Goal: Transaction & Acquisition: Purchase product/service

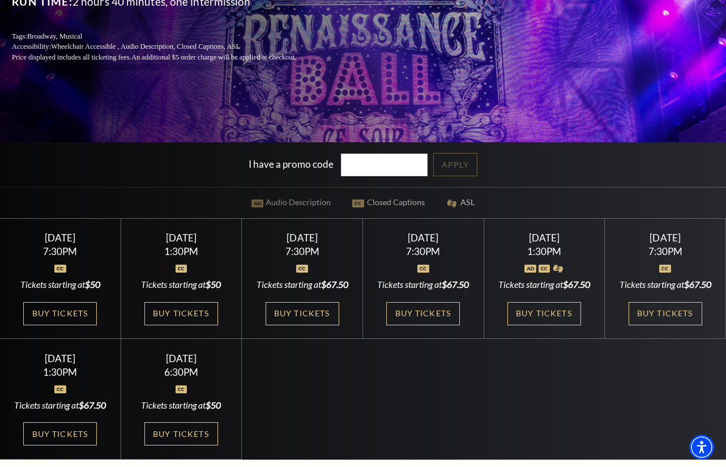
scroll to position [225, 0]
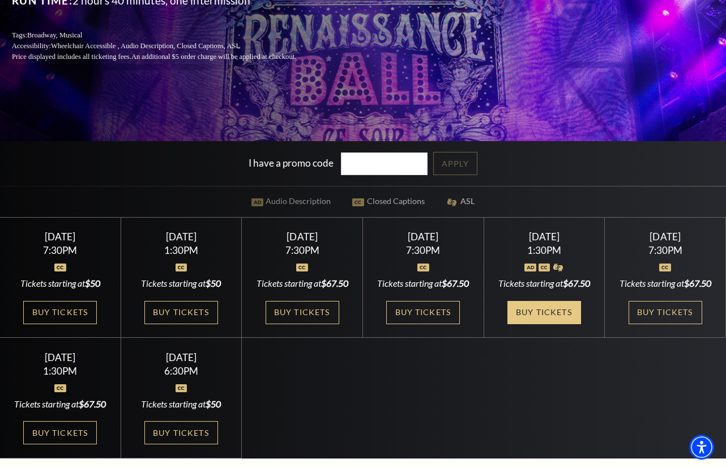
click at [531, 324] on link "Buy Tickets" at bounding box center [545, 312] width 74 height 23
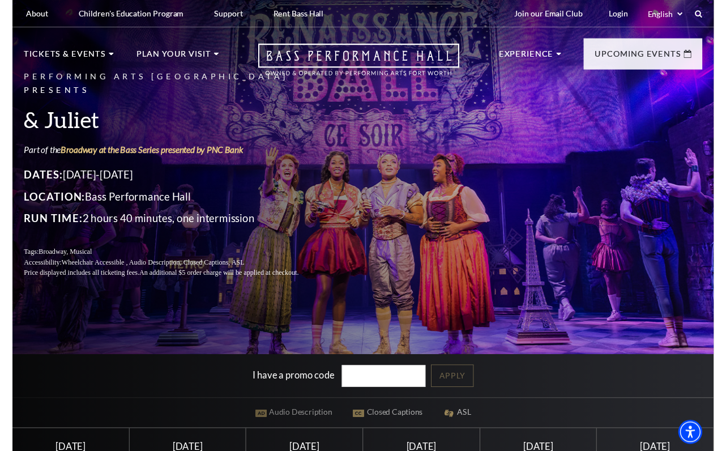
scroll to position [0, 0]
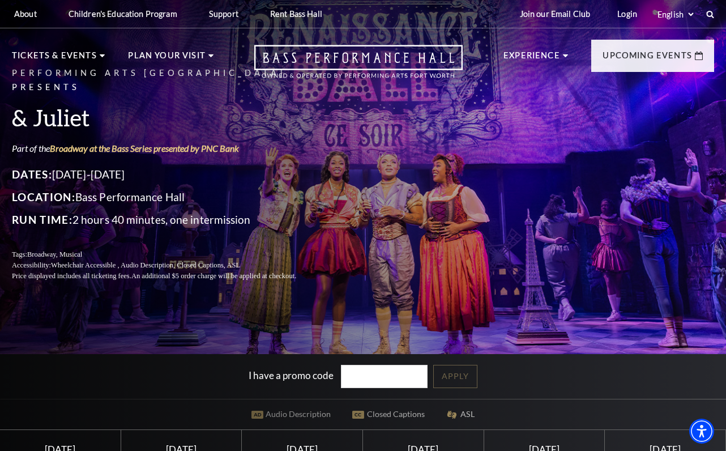
click at [360, 385] on input "I have a promo code" at bounding box center [384, 376] width 87 height 23
paste input "JULIETPB"
type input "JULIETPB"
click at [441, 378] on link "Apply" at bounding box center [455, 376] width 44 height 23
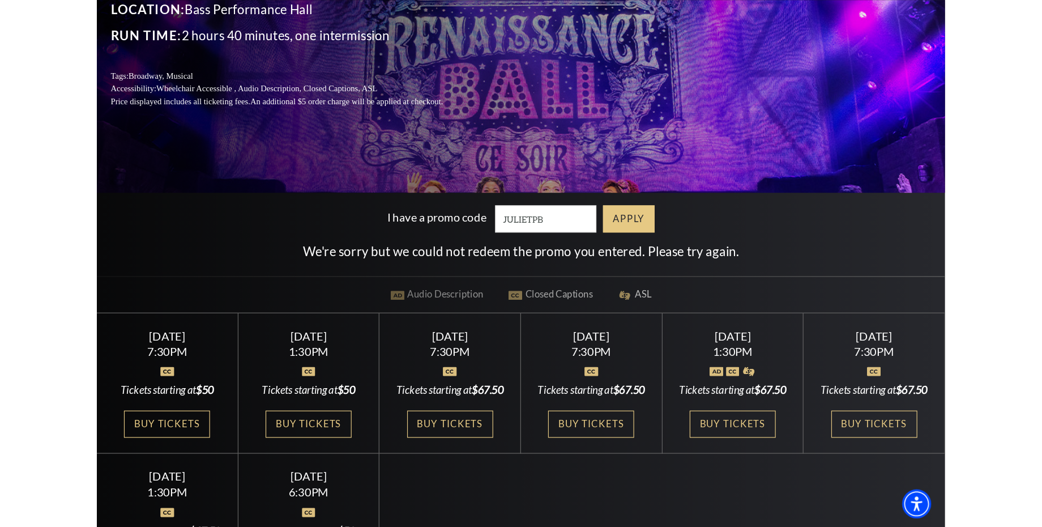
scroll to position [190, 0]
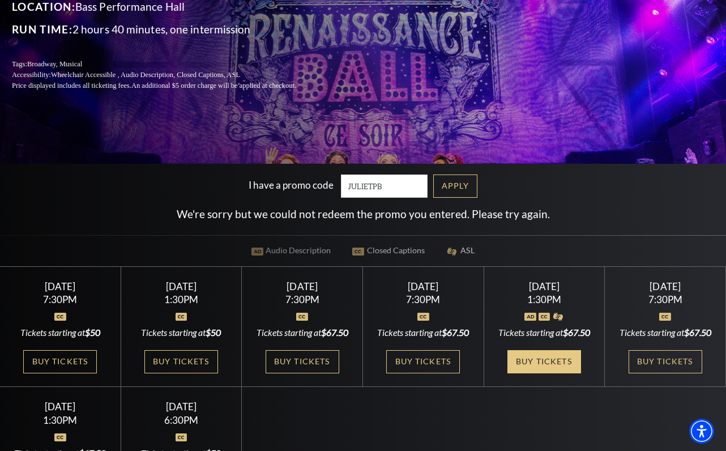
click at [530, 373] on link "Buy Tickets" at bounding box center [545, 361] width 74 height 23
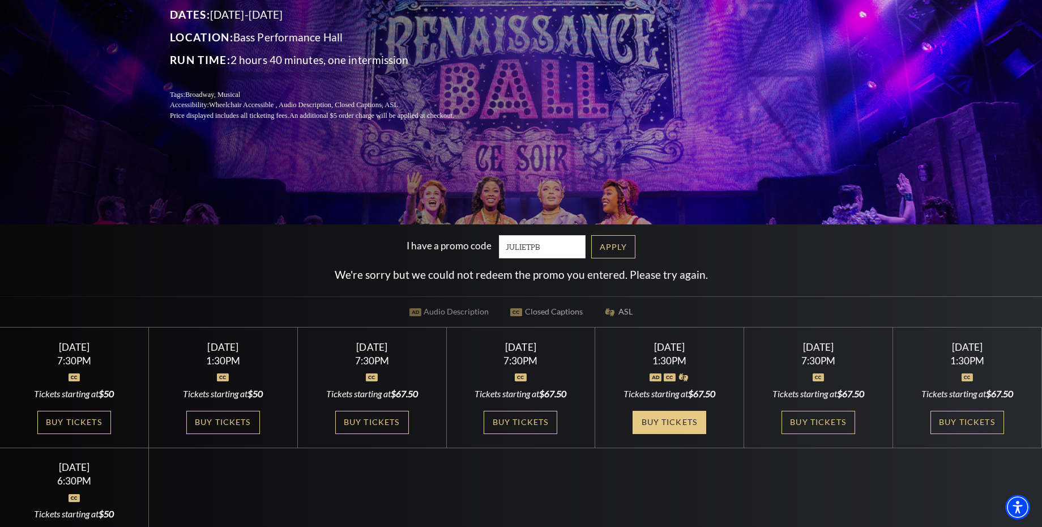
click at [584, 418] on div "Saturday November 15 1:30PM Tickets starting at $67.50 Buy Tickets" at bounding box center [669, 387] width 149 height 121
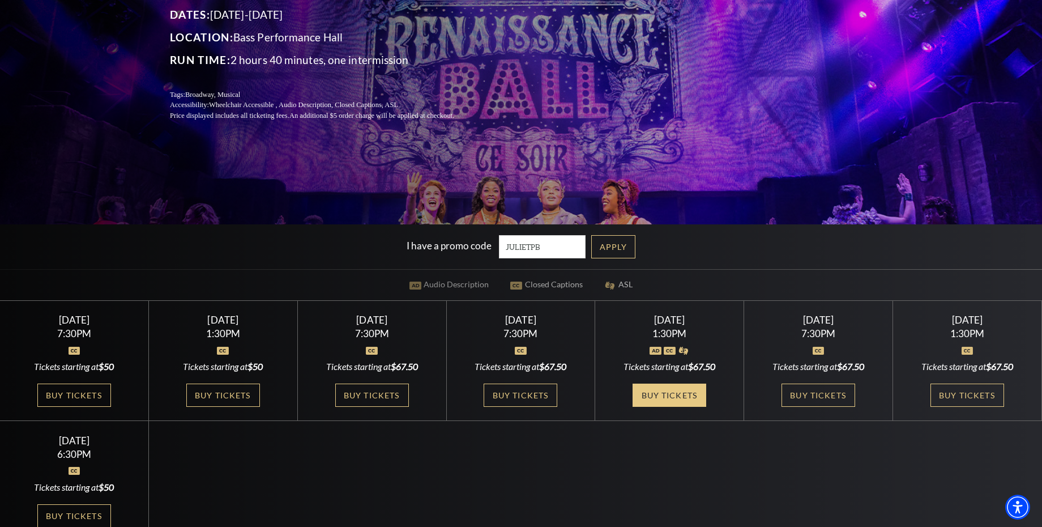
click at [584, 397] on link "Buy Tickets" at bounding box center [670, 395] width 74 height 23
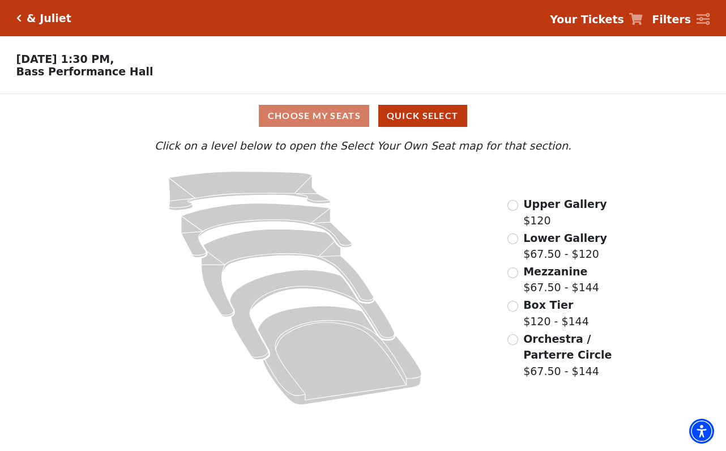
click at [293, 110] on div "Choose My Seats Quick Select" at bounding box center [363, 116] width 545 height 22
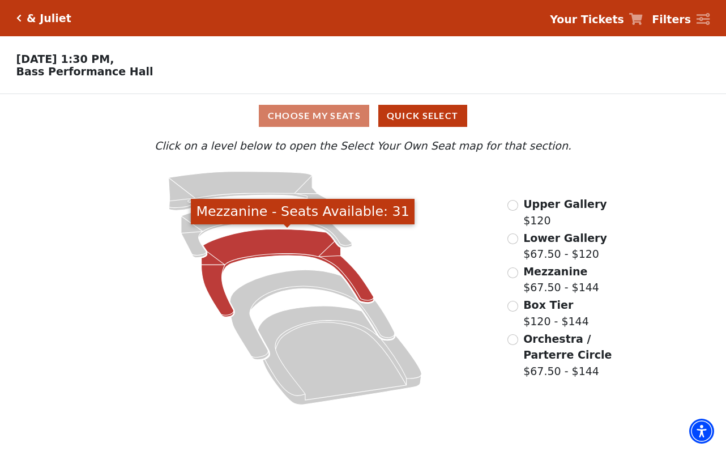
click at [259, 245] on icon "Mezzanine - Seats Available: 31" at bounding box center [287, 273] width 173 height 88
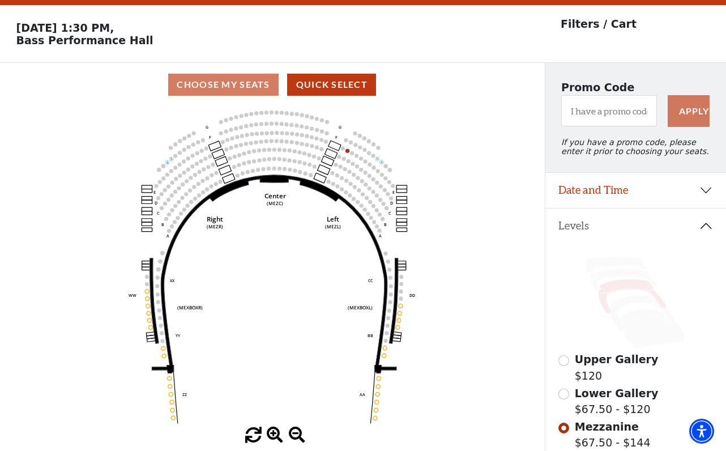
scroll to position [29, 0]
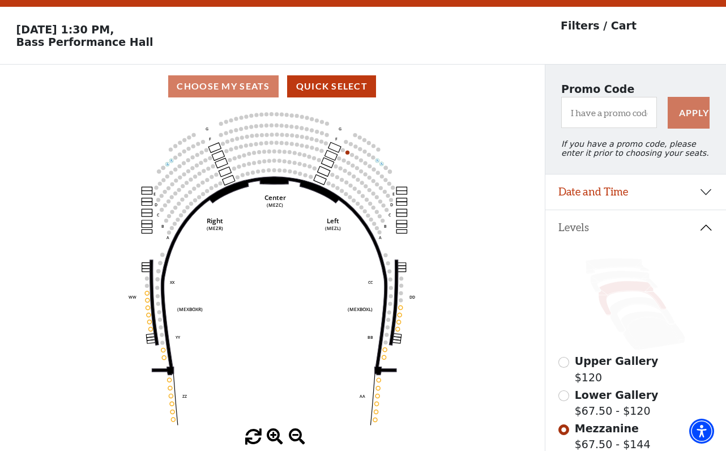
click at [249, 82] on div "Choose My Seats Quick Select" at bounding box center [272, 86] width 545 height 22
click at [248, 93] on div "Choose My Seats Quick Select" at bounding box center [272, 86] width 545 height 22
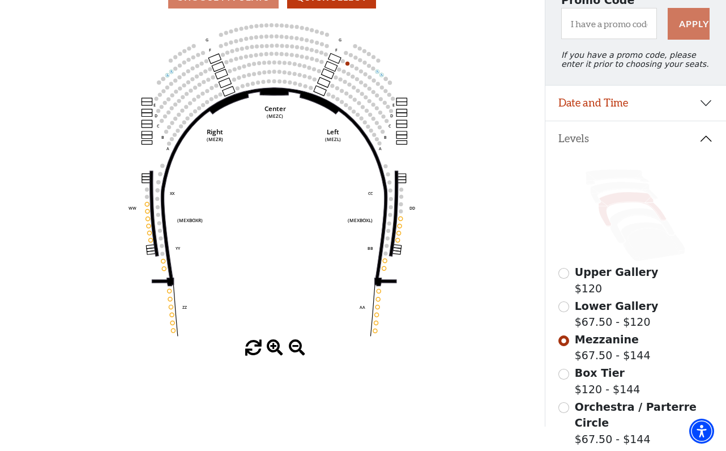
scroll to position [129, 0]
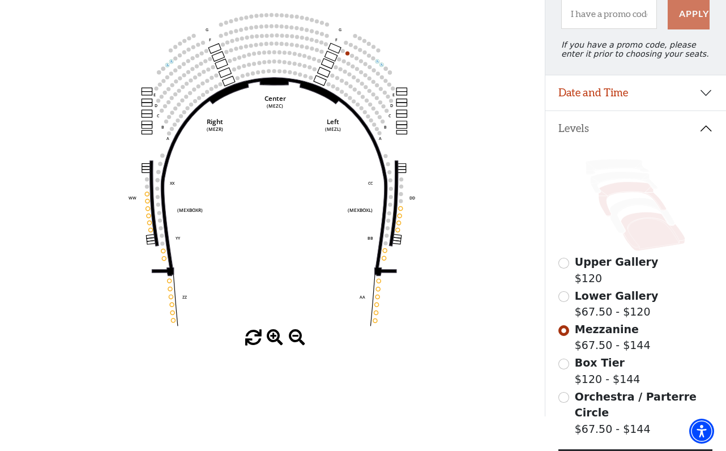
click at [637, 228] on icon at bounding box center [653, 231] width 65 height 39
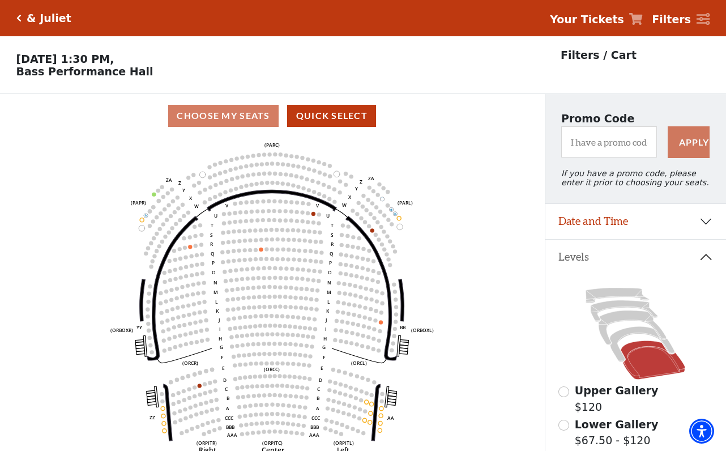
scroll to position [53, 0]
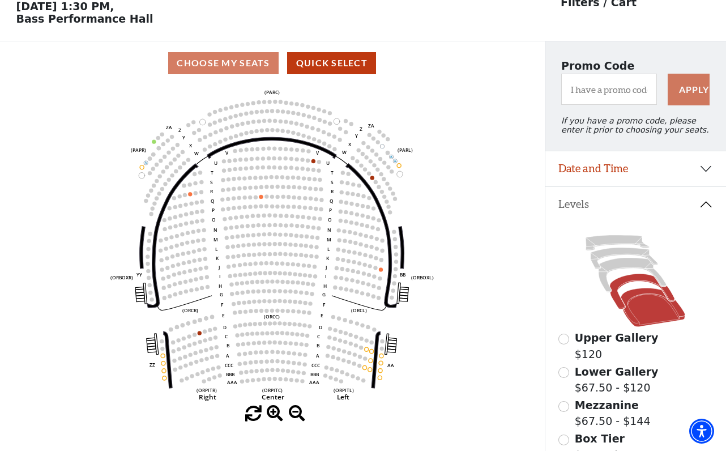
click at [636, 278] on icon at bounding box center [642, 291] width 65 height 35
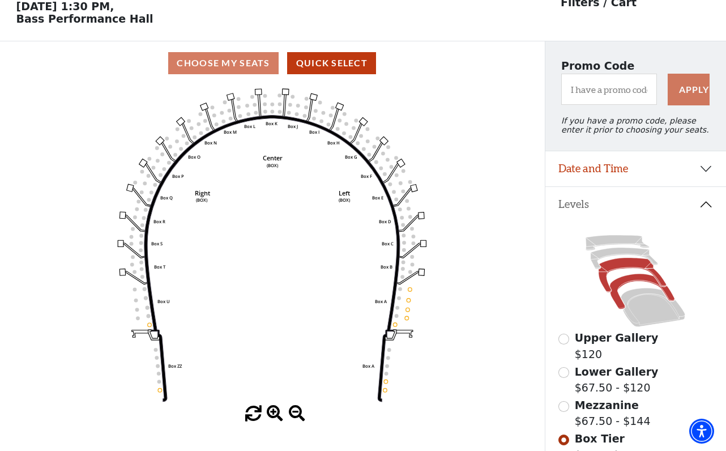
click at [616, 268] on icon at bounding box center [633, 275] width 68 height 35
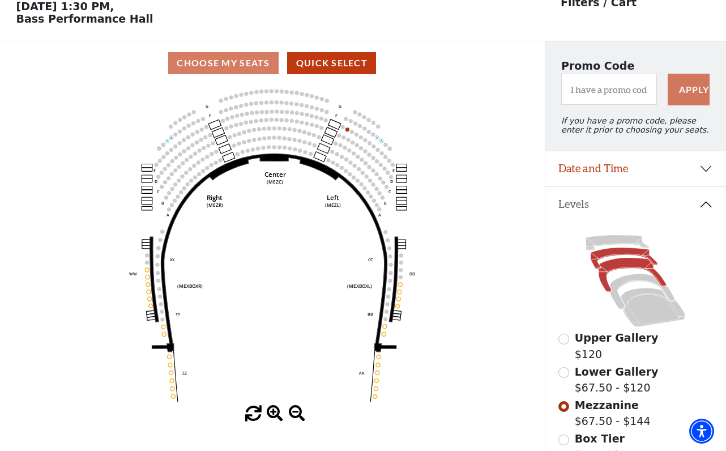
click at [612, 254] on icon at bounding box center [624, 259] width 67 height 22
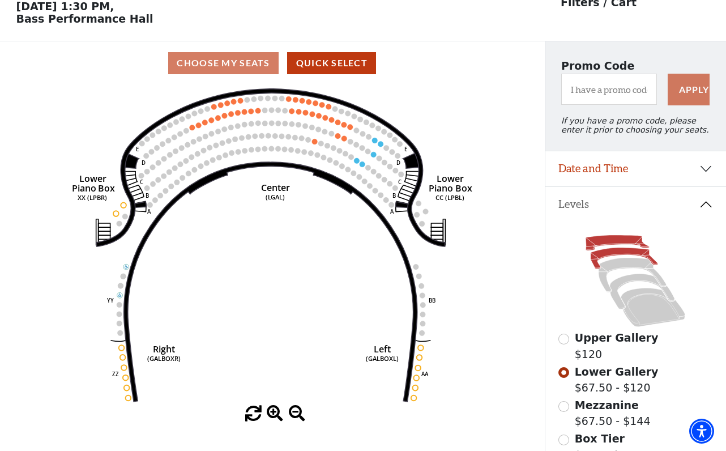
click at [604, 239] on icon at bounding box center [617, 242] width 63 height 15
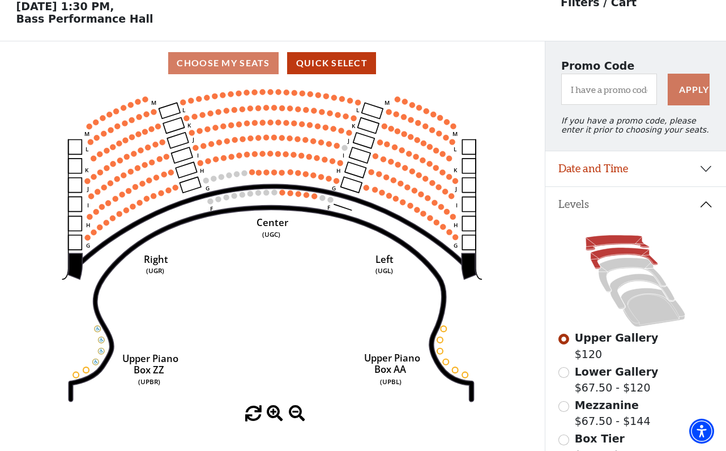
click at [615, 253] on icon at bounding box center [624, 259] width 67 height 22
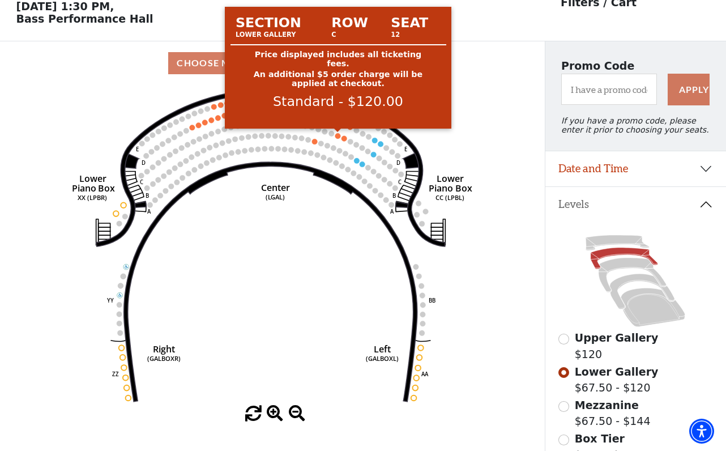
click at [339, 134] on circle at bounding box center [338, 136] width 6 height 6
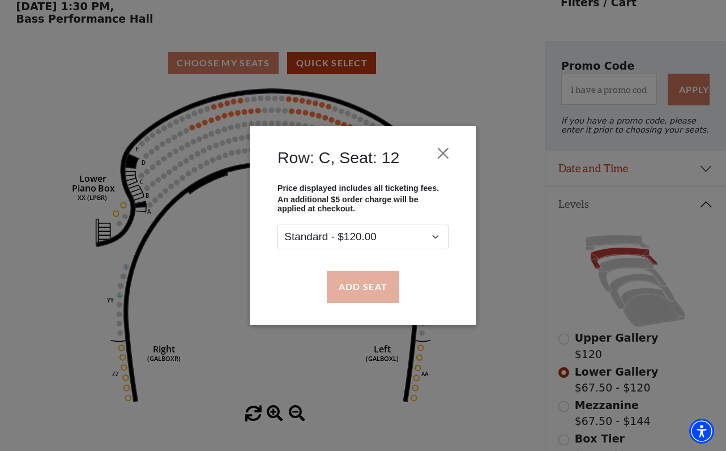
click at [363, 286] on button "Add Seat" at bounding box center [363, 287] width 73 height 32
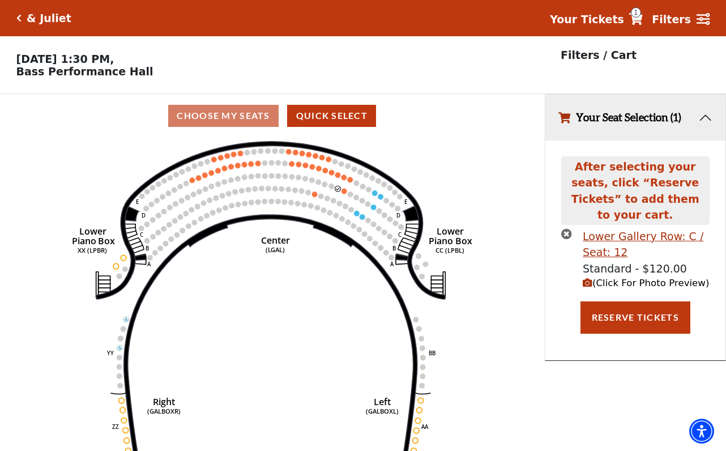
click at [304, 248] on icon "Right (GALBOXR) E D C B A E D C B A YY ZZ Left (GALBOXL) BB AA Center Lower Pia…" at bounding box center [272, 298] width 490 height 321
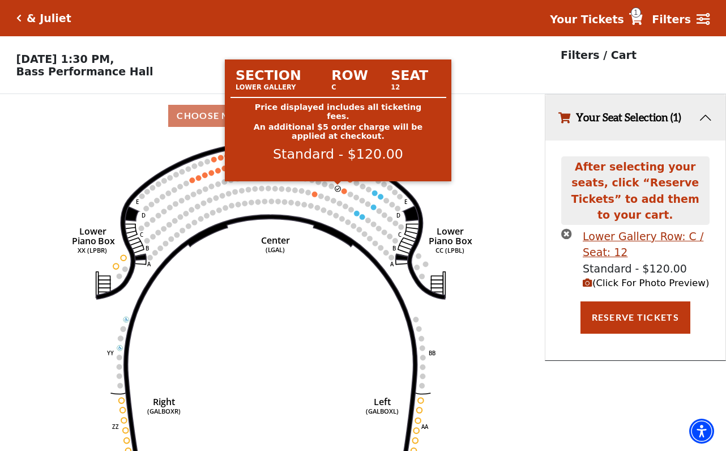
click at [338, 188] on circle at bounding box center [338, 189] width 6 height 6
click at [337, 189] on circle at bounding box center [338, 189] width 6 height 6
click at [339, 186] on circle at bounding box center [338, 189] width 6 height 6
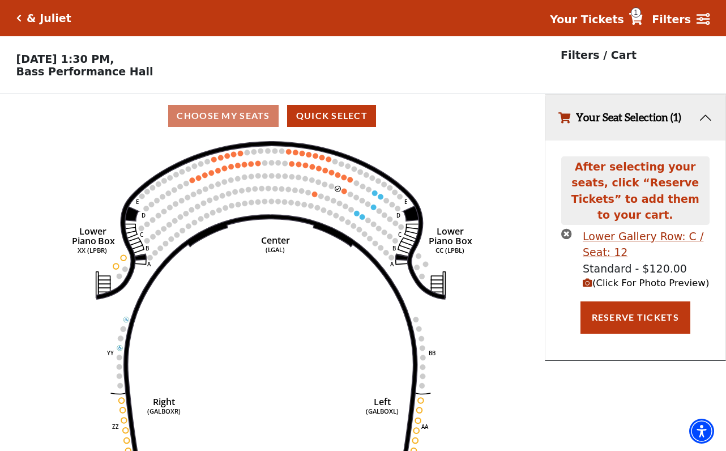
click at [567, 228] on icon "times-circle" at bounding box center [566, 233] width 11 height 11
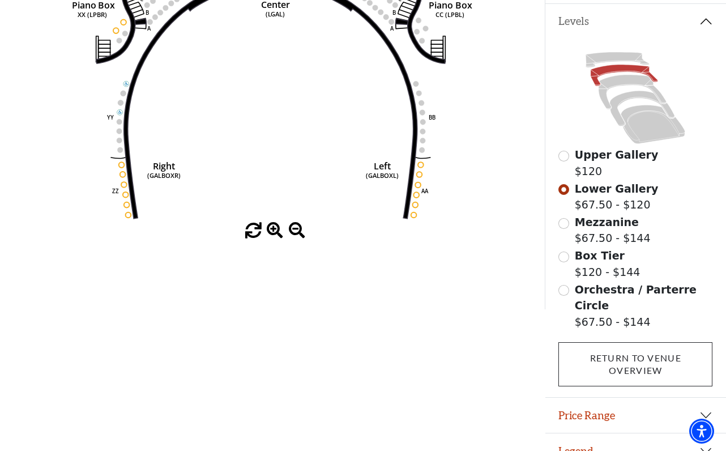
scroll to position [235, 0]
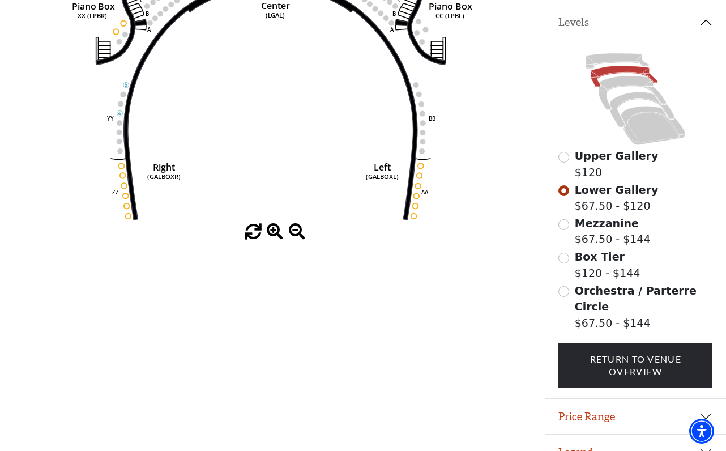
click at [587, 435] on button "Legend" at bounding box center [636, 452] width 181 height 35
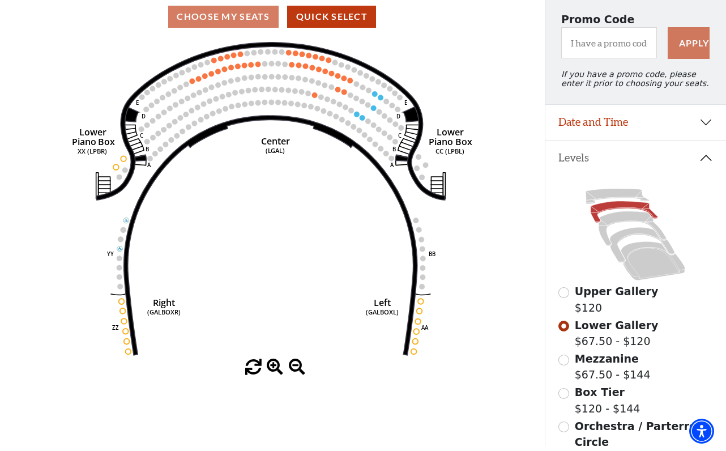
scroll to position [98, 0]
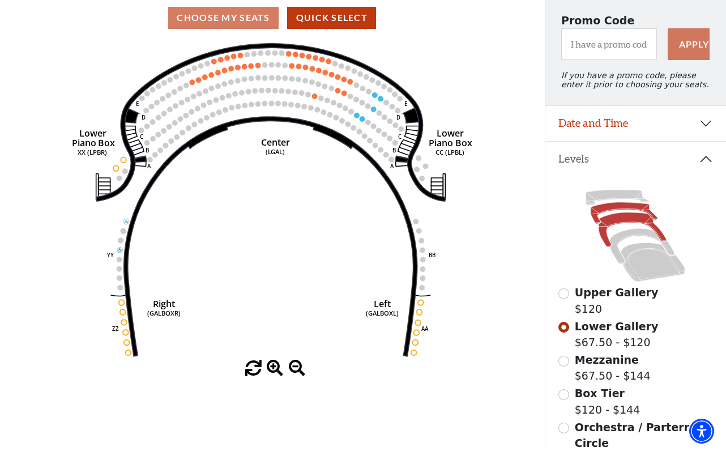
click at [616, 218] on icon at bounding box center [633, 229] width 68 height 35
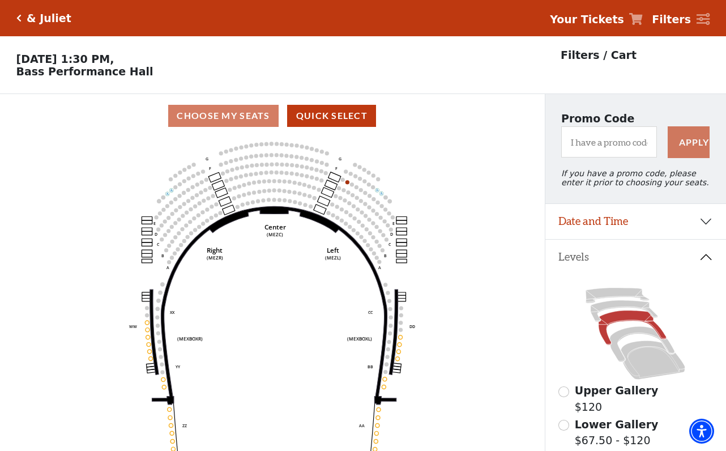
scroll to position [53, 0]
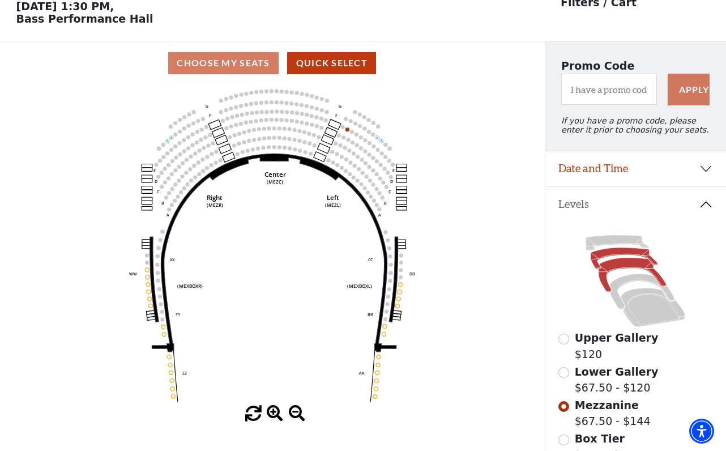
click at [610, 256] on icon at bounding box center [624, 259] width 67 height 22
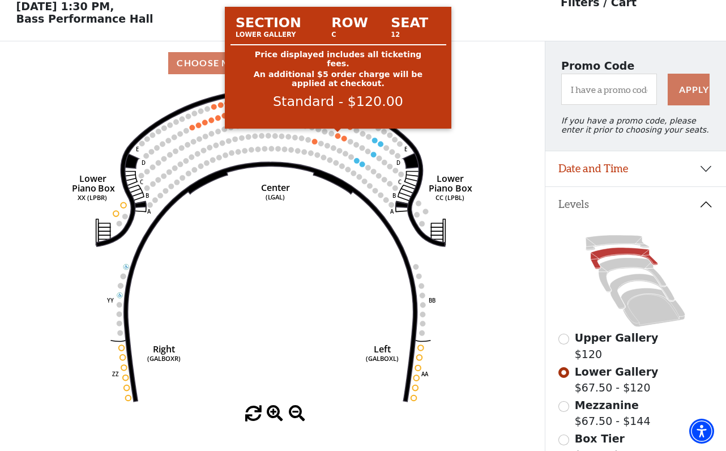
click at [337, 138] on circle at bounding box center [338, 136] width 6 height 6
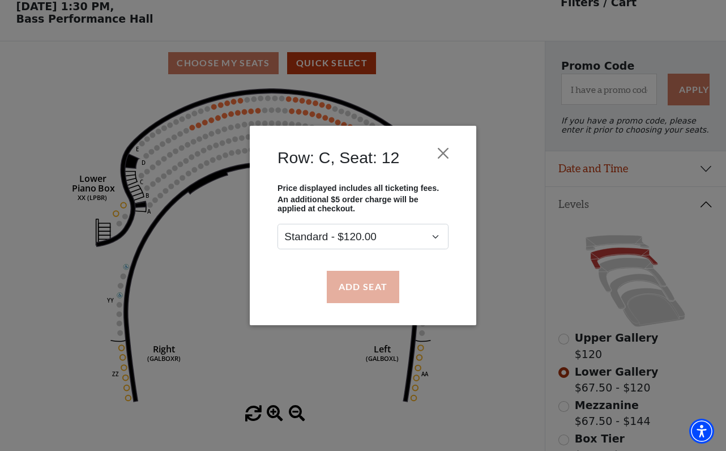
click at [347, 287] on button "Add Seat" at bounding box center [363, 287] width 73 height 32
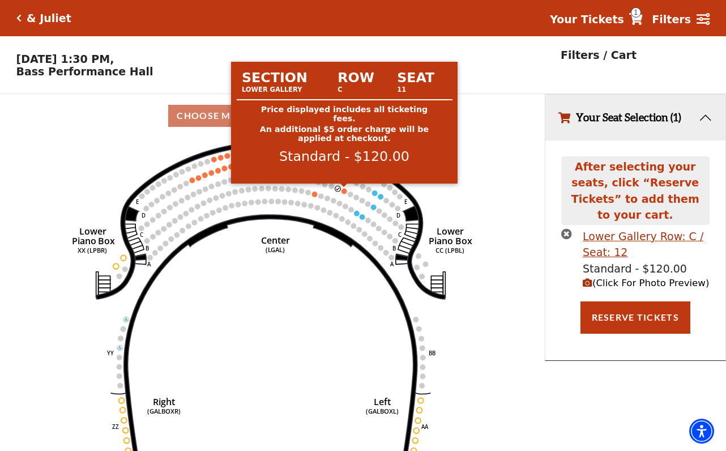
click at [344, 192] on circle at bounding box center [345, 192] width 6 height 6
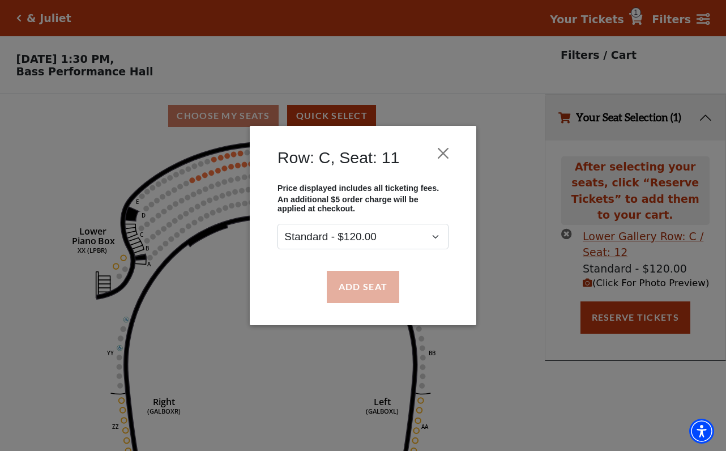
click at [359, 295] on button "Add Seat" at bounding box center [363, 287] width 73 height 32
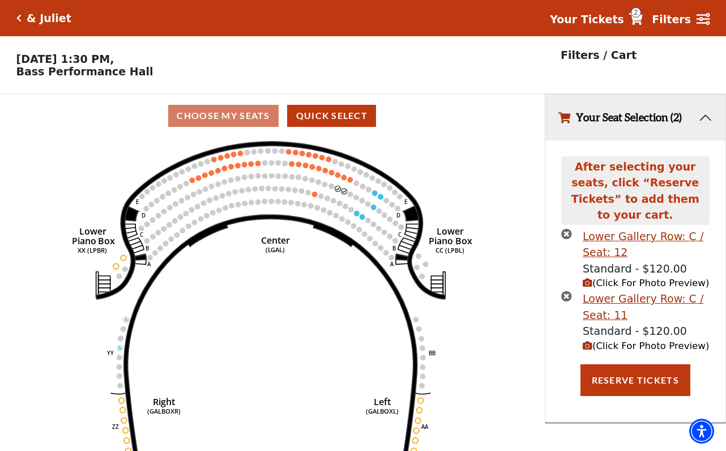
click at [644, 278] on span "(Click For Photo Preview)" at bounding box center [646, 283] width 126 height 11
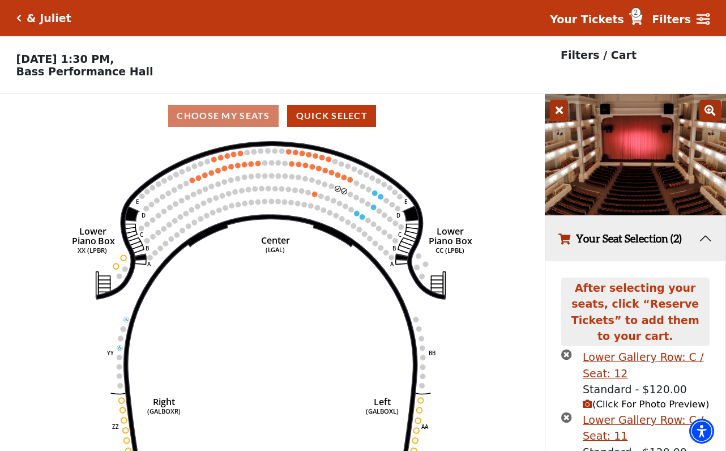
click at [531, 259] on div "Current Level Lower Gallery Click on a level below to open the Select Your Own …" at bounding box center [272, 306] width 545 height 337
click at [699, 242] on button "Your Seat Selection (2)" at bounding box center [636, 239] width 181 height 46
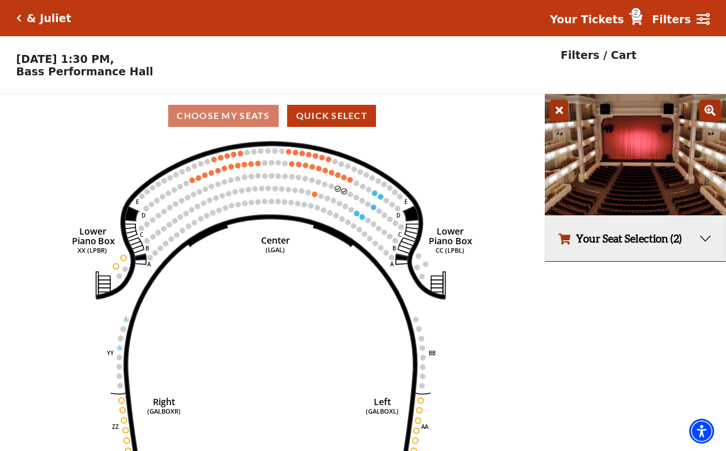
click at [707, 237] on button "Your Seat Selection (2)" at bounding box center [636, 239] width 181 height 46
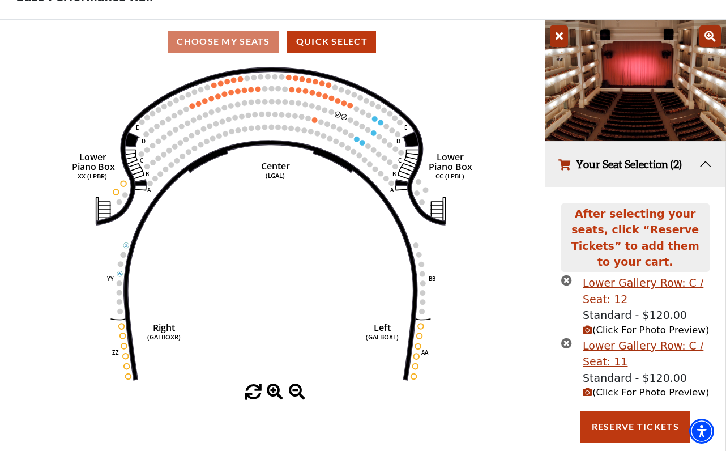
scroll to position [74, 0]
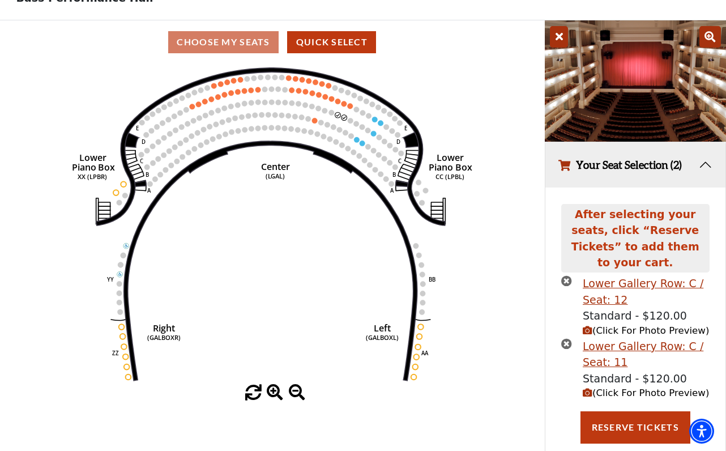
click at [603, 325] on span "(Click For Photo Preview)" at bounding box center [646, 330] width 126 height 11
click at [590, 326] on icon "(Click For Photo Preview)" at bounding box center [588, 331] width 10 height 10
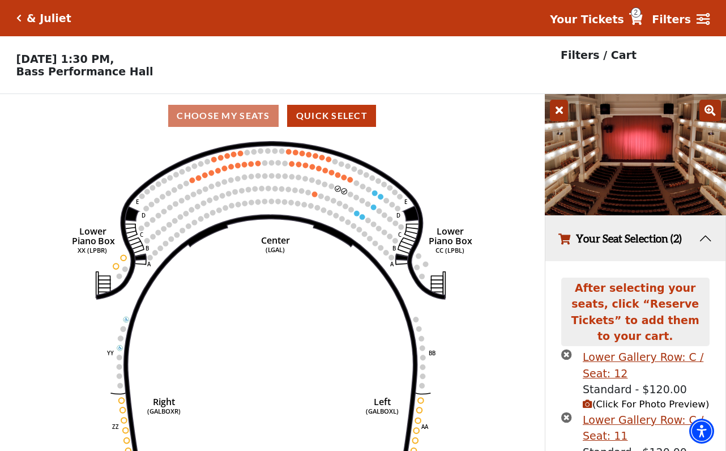
scroll to position [0, 0]
click at [561, 112] on icon at bounding box center [559, 111] width 18 height 22
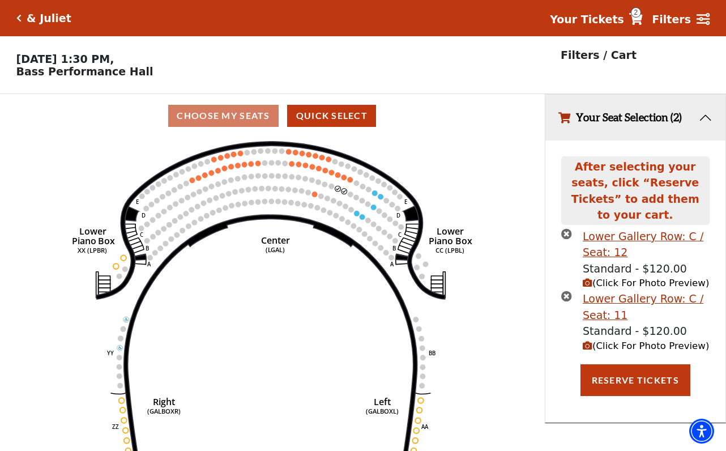
click at [546, 212] on div "After selecting your seats, click “Reserve Tickets” to add them to your cart. L…" at bounding box center [636, 282] width 181 height 283
click at [705, 117] on button "Your Seat Selection (2)" at bounding box center [636, 118] width 181 height 46
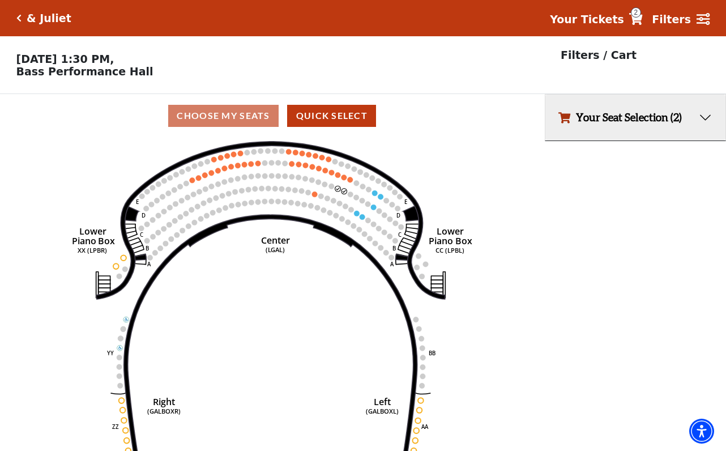
click at [225, 118] on div "Choose My Seats Quick Select" at bounding box center [272, 116] width 545 height 22
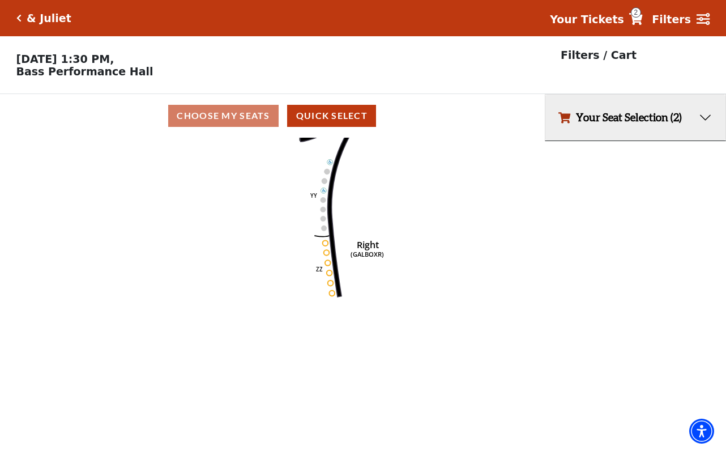
click at [461, 161] on icon "Right (GALBOXR) E D C B A E D C B A YY ZZ Left (GALBOXL) BB AA Center Lower Pia…" at bounding box center [272, 298] width 490 height 321
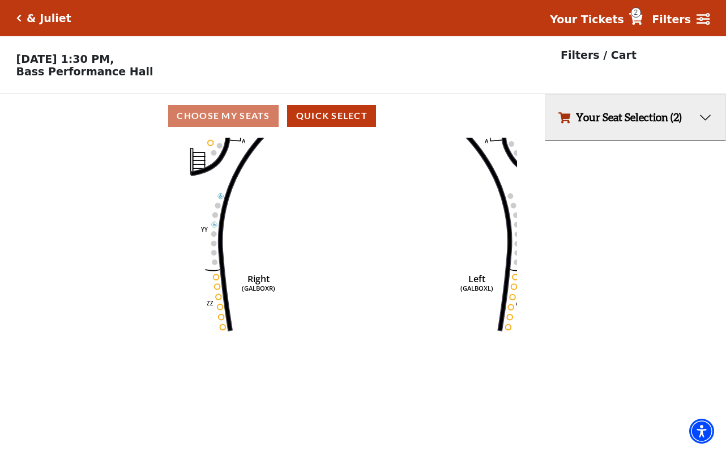
drag, startPoint x: 355, startPoint y: 188, endPoint x: 253, endPoint y: 326, distance: 171.7
click at [254, 325] on icon "Right (GALBOXR) E D C B A E D C B A YY ZZ Left (GALBOXL) BB AA Center Lower Pia…" at bounding box center [272, 298] width 490 height 321
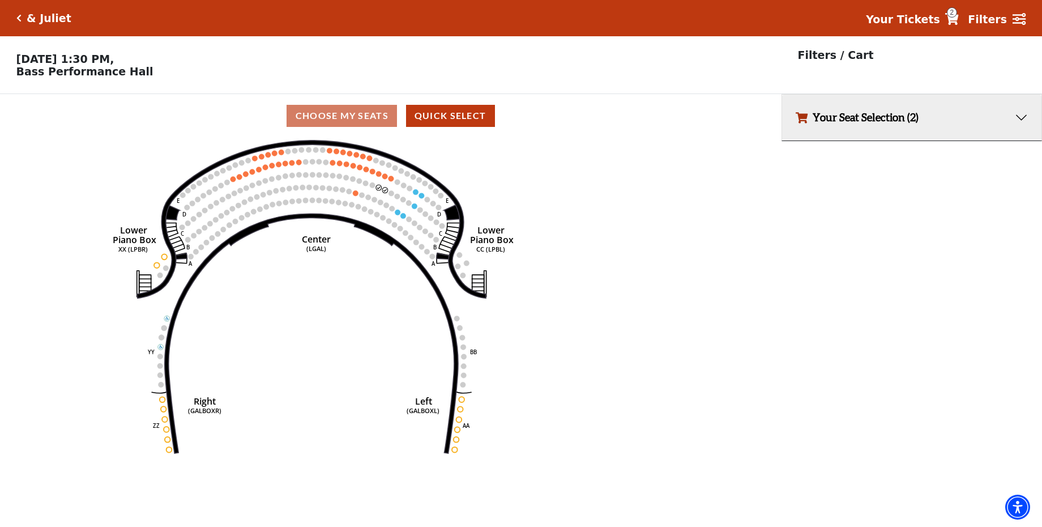
click at [726, 122] on button "Your Seat Selection (2)" at bounding box center [911, 118] width 259 height 46
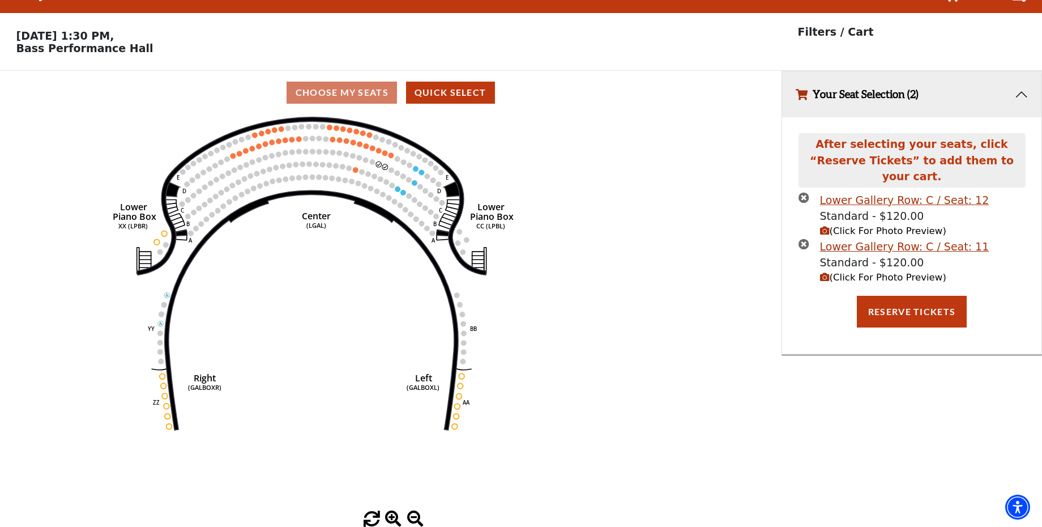
scroll to position [23, 0]
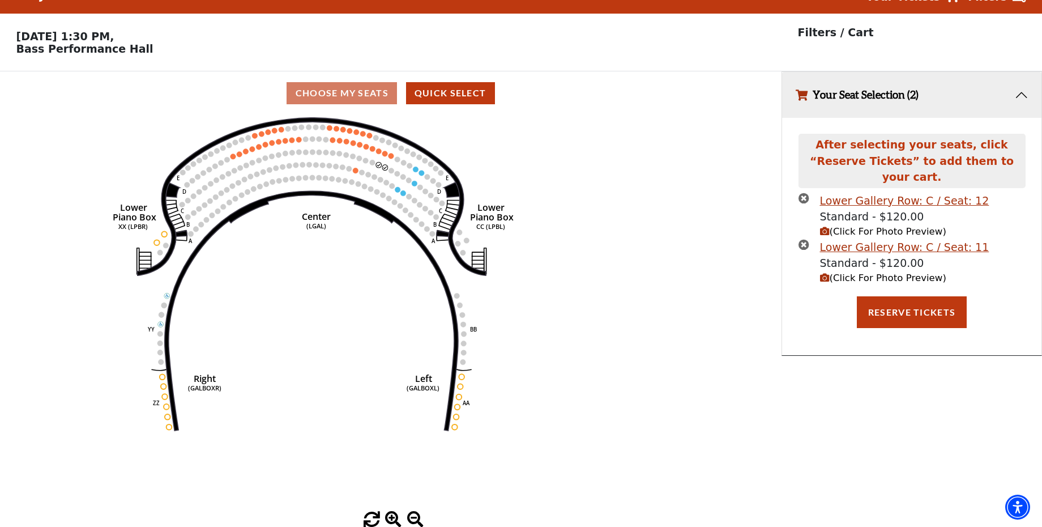
click at [411, 450] on span at bounding box center [415, 520] width 16 height 16
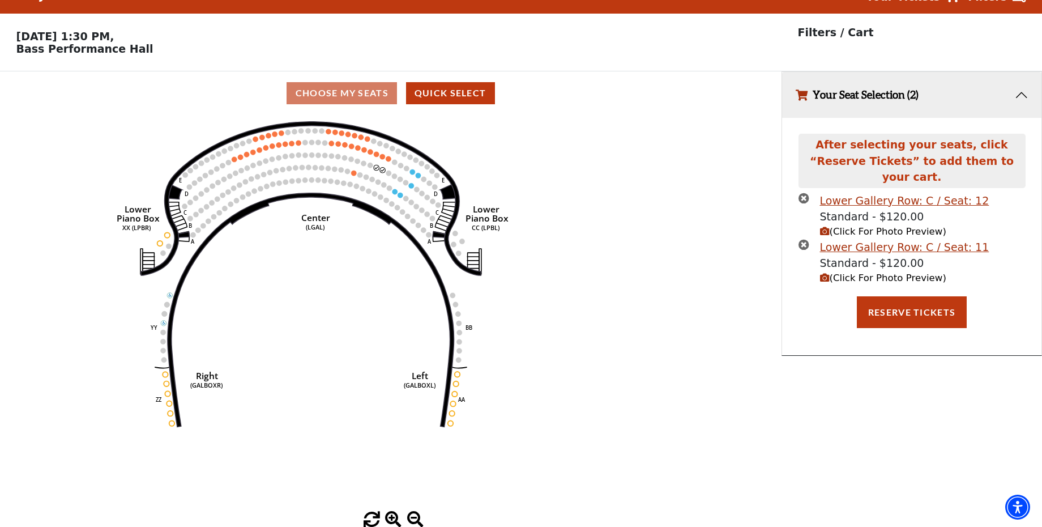
click at [411, 450] on span at bounding box center [415, 520] width 16 height 16
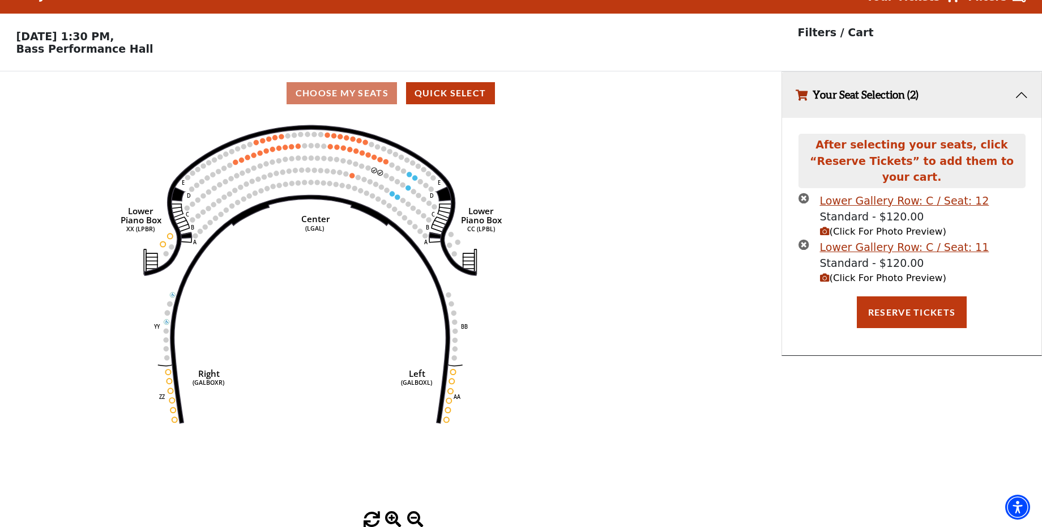
click at [411, 450] on span at bounding box center [415, 520] width 16 height 16
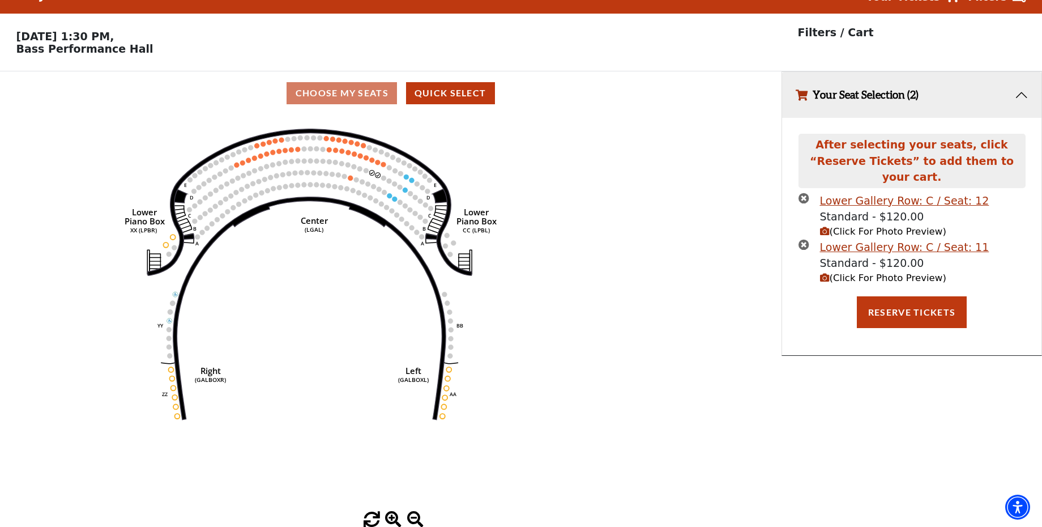
click at [348, 76] on div "Choose My Seats Quick Select" at bounding box center [391, 93] width 782 height 44
click at [726, 296] on button "Reserve Tickets" at bounding box center [912, 312] width 110 height 32
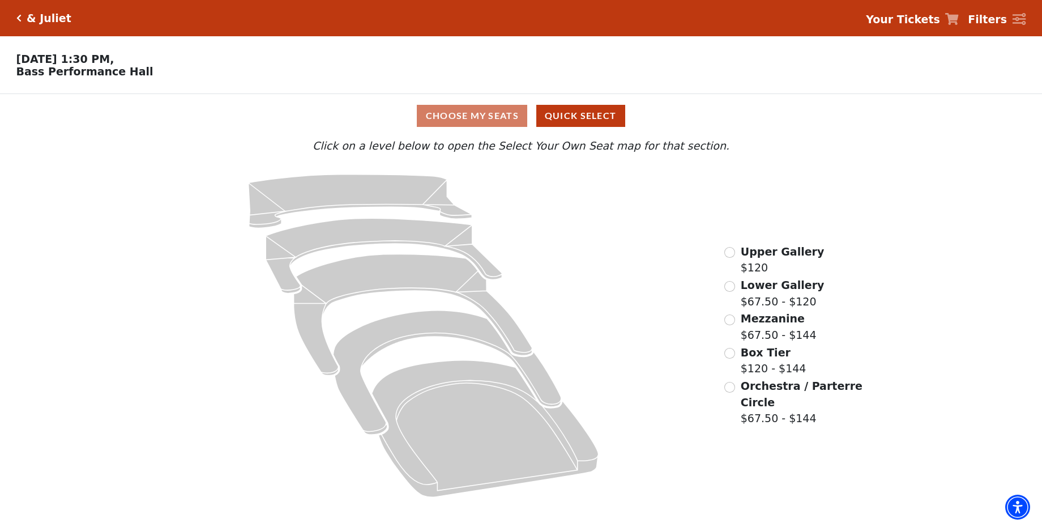
click at [959, 18] on icon at bounding box center [953, 19] width 14 height 12
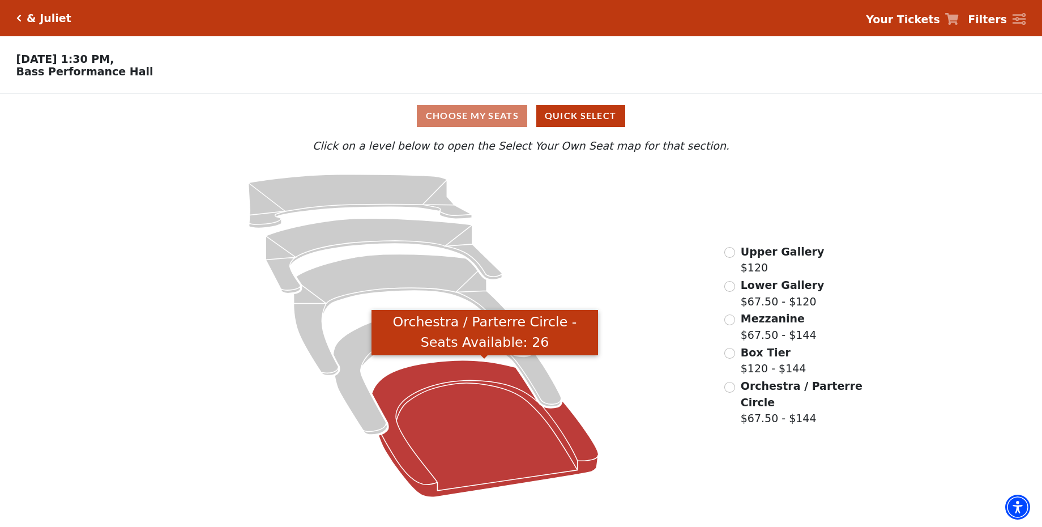
click at [445, 434] on icon "Orchestra / Parterre Circle - Seats Available: 26" at bounding box center [485, 428] width 227 height 137
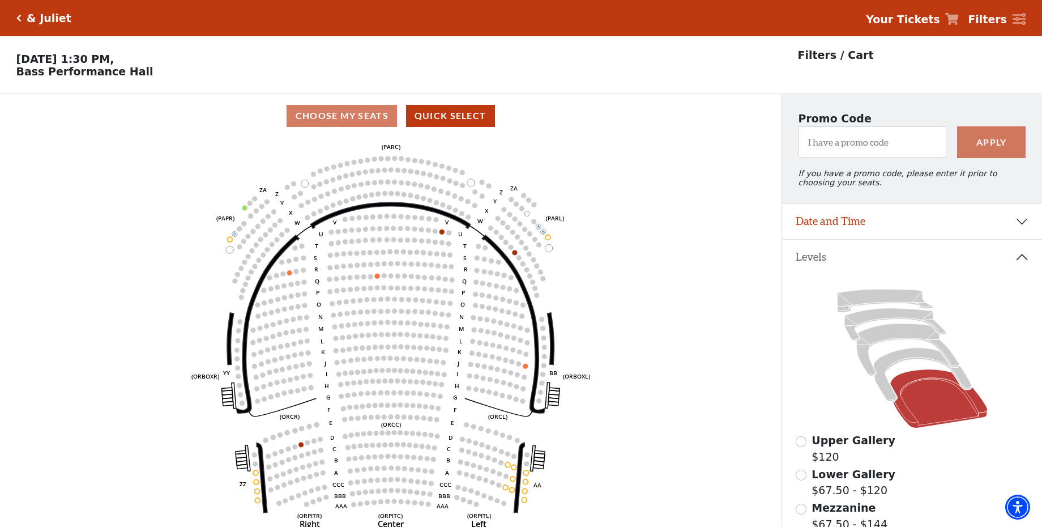
scroll to position [53, 0]
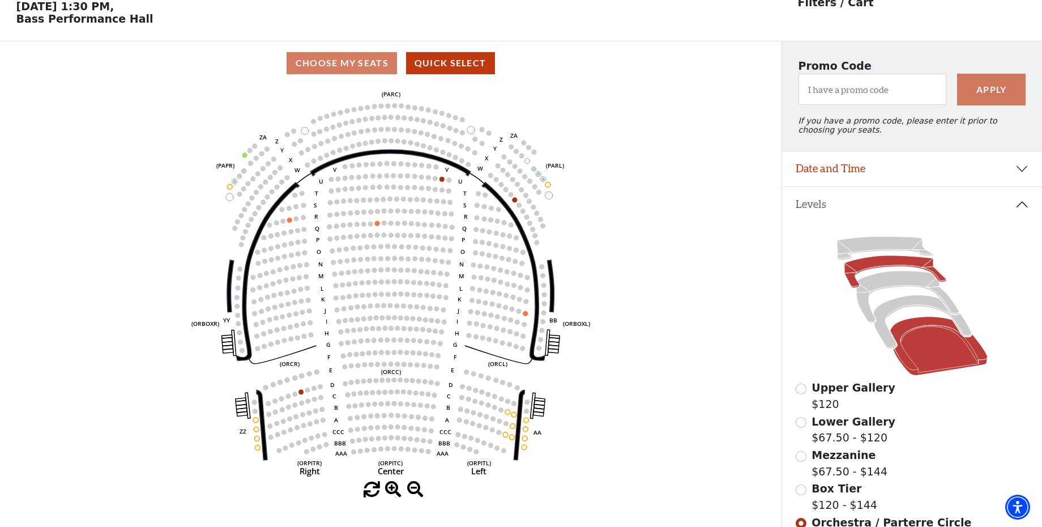
click at [880, 266] on icon at bounding box center [895, 272] width 101 height 32
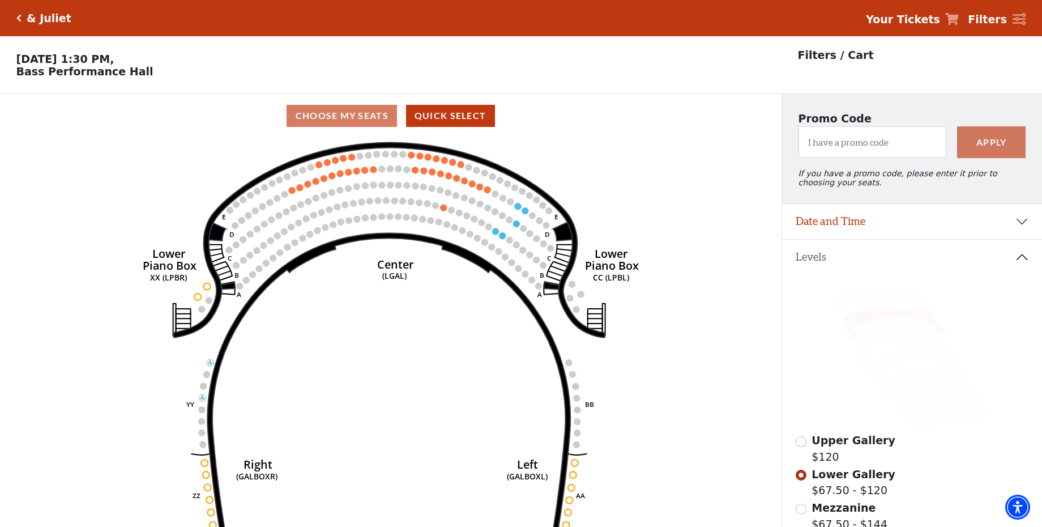
scroll to position [0, 0]
click at [941, 16] on strong "Your Tickets" at bounding box center [903, 19] width 74 height 12
click at [922, 24] on strong "Your Tickets" at bounding box center [903, 19] width 74 height 12
click at [959, 19] on icon at bounding box center [953, 19] width 14 height 12
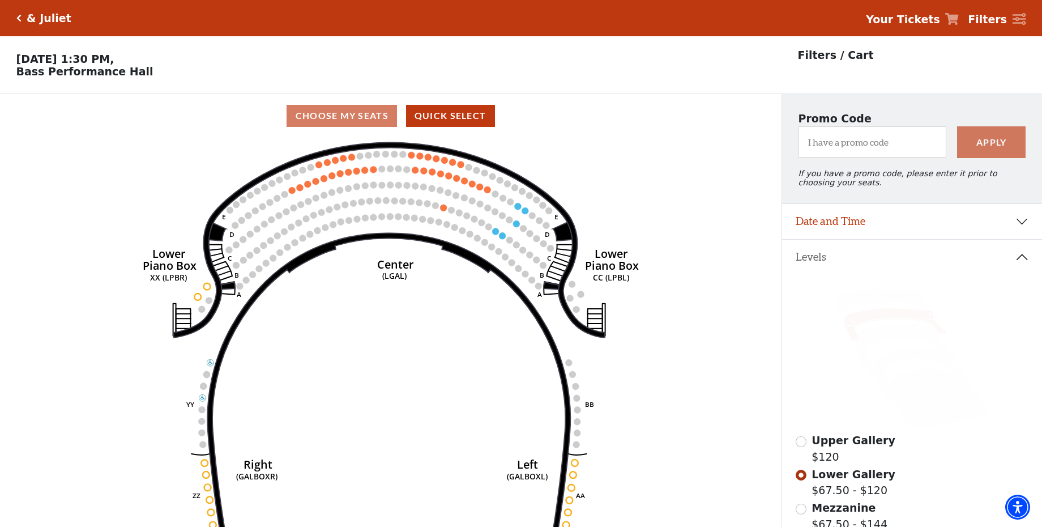
click at [959, 19] on icon at bounding box center [953, 19] width 14 height 12
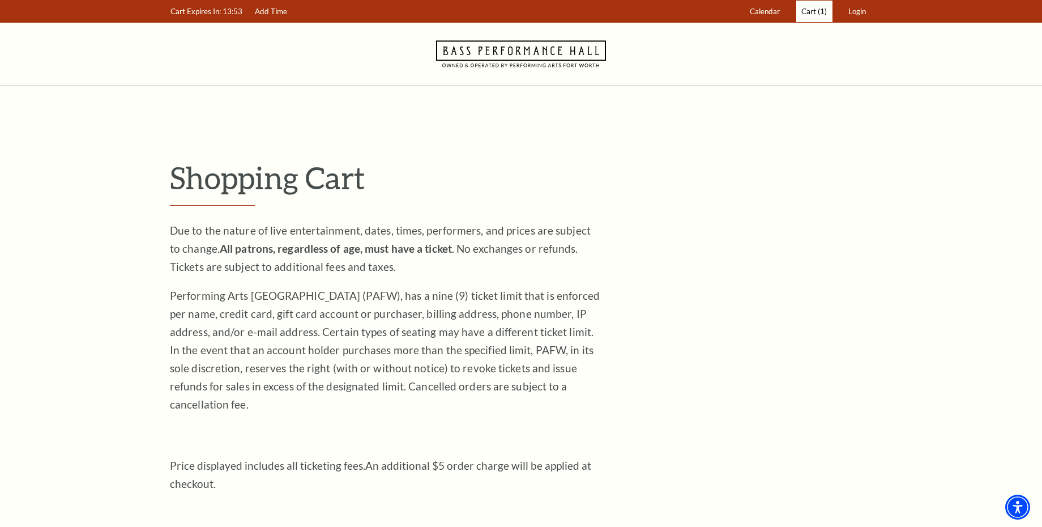
click at [818, 8] on span "(1)" at bounding box center [822, 11] width 9 height 9
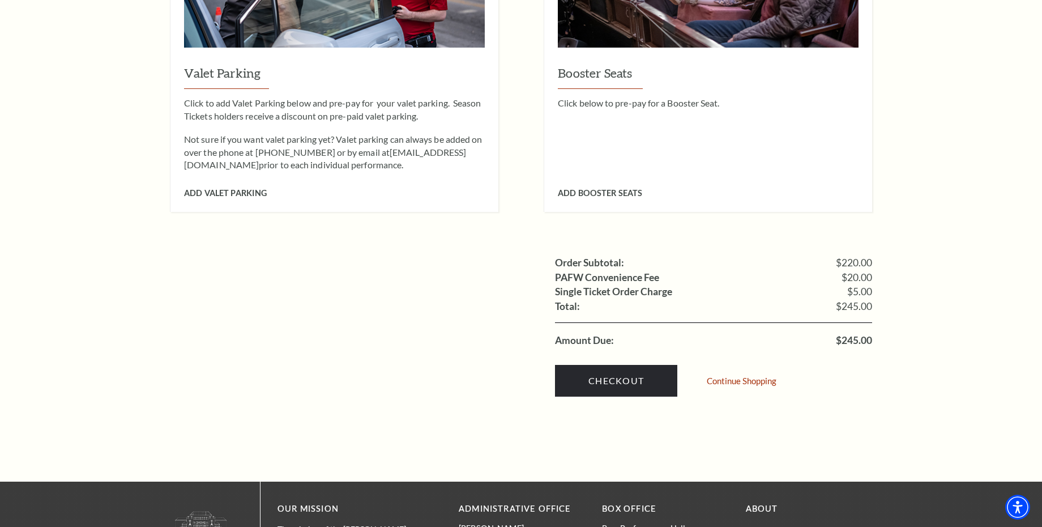
scroll to position [943, 0]
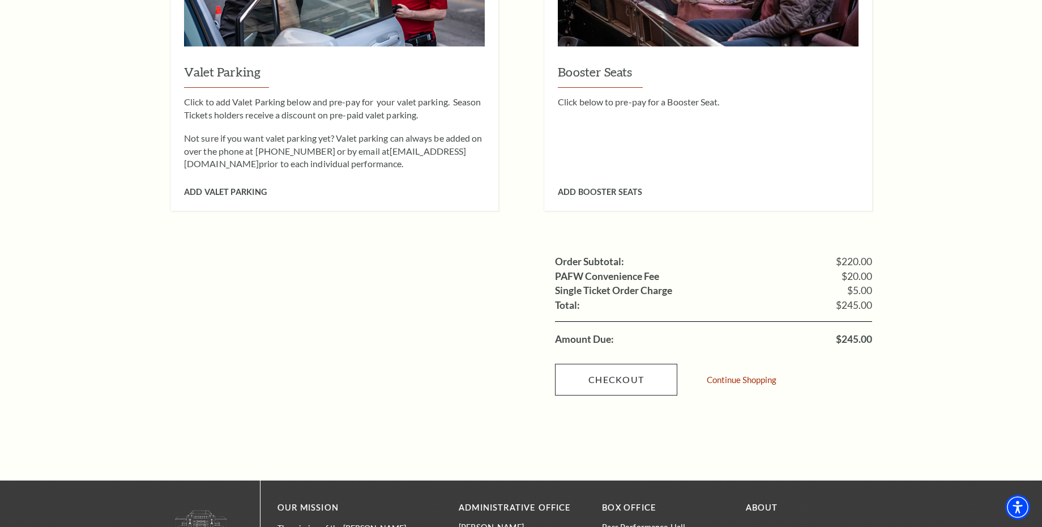
click at [624, 364] on link "Checkout" at bounding box center [616, 380] width 122 height 32
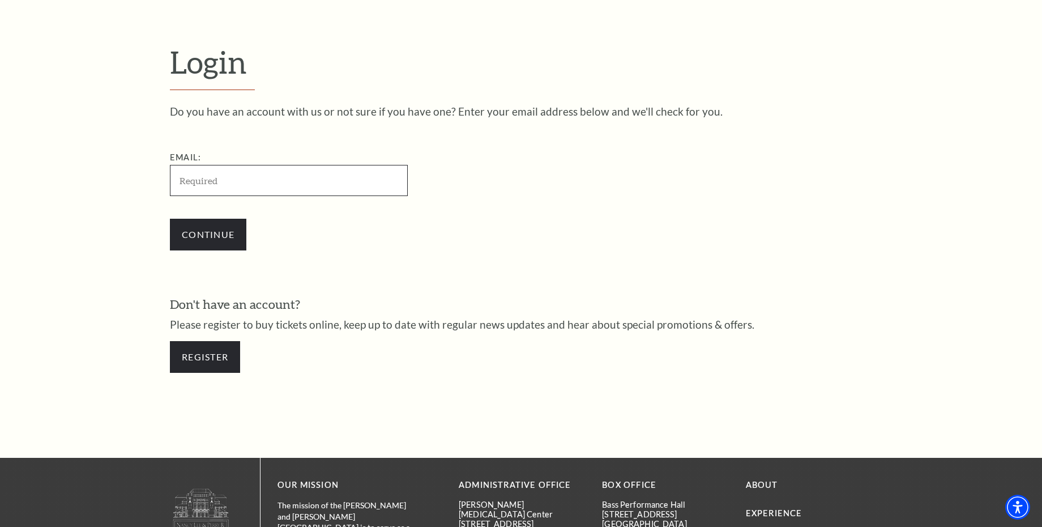
scroll to position [371, 0]
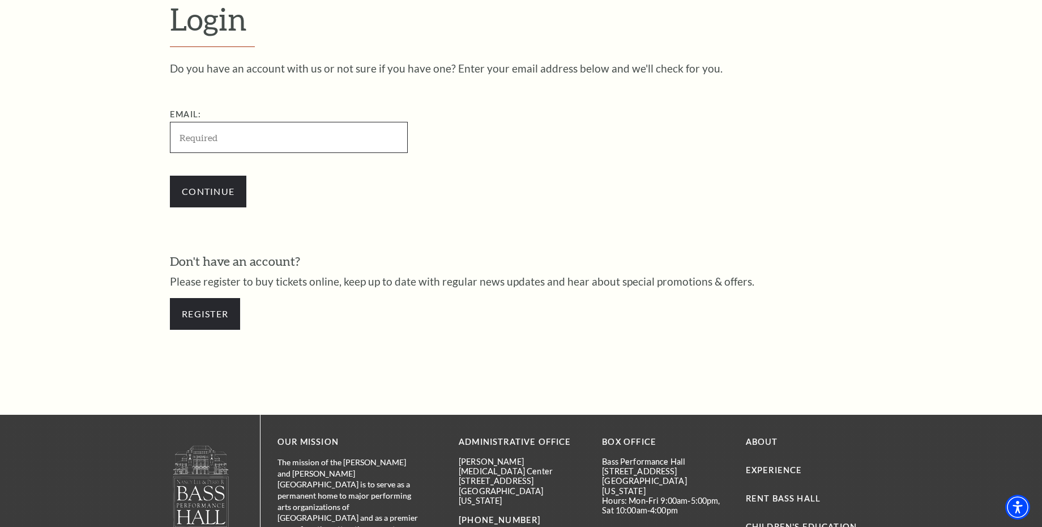
type input "[EMAIL_ADDRESS][DOMAIN_NAME]"
click at [203, 194] on input "Continue" at bounding box center [208, 192] width 76 height 32
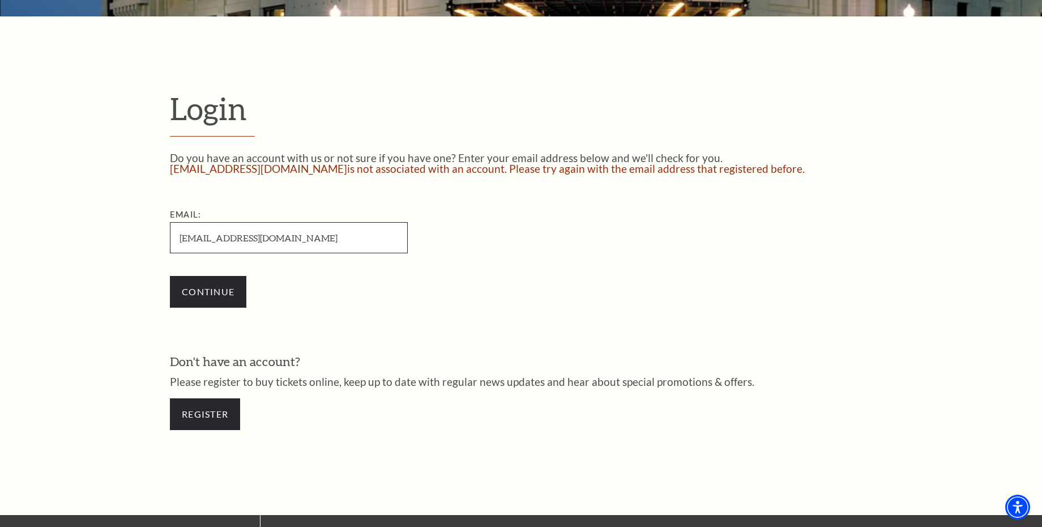
scroll to position [289, 0]
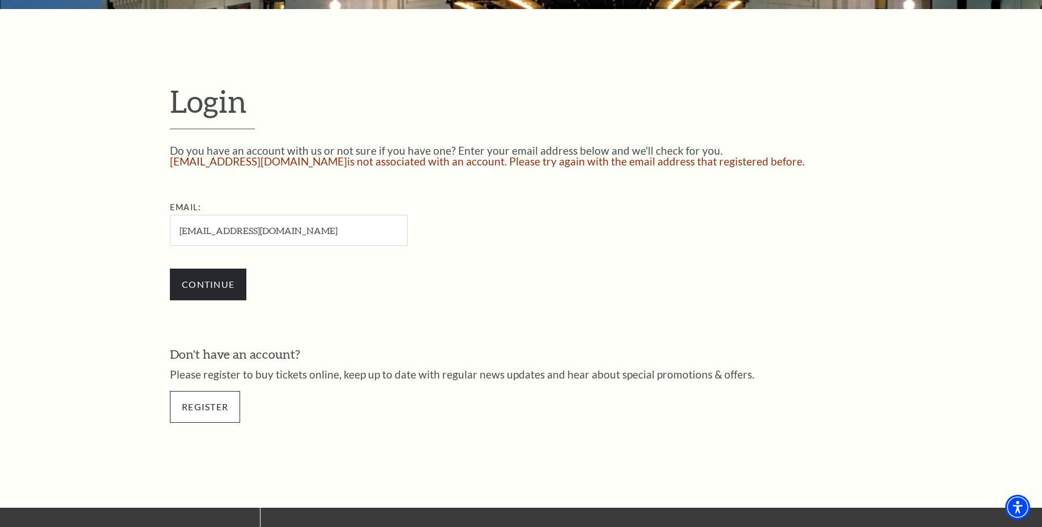
click at [214, 414] on link "Register" at bounding box center [205, 407] width 70 height 32
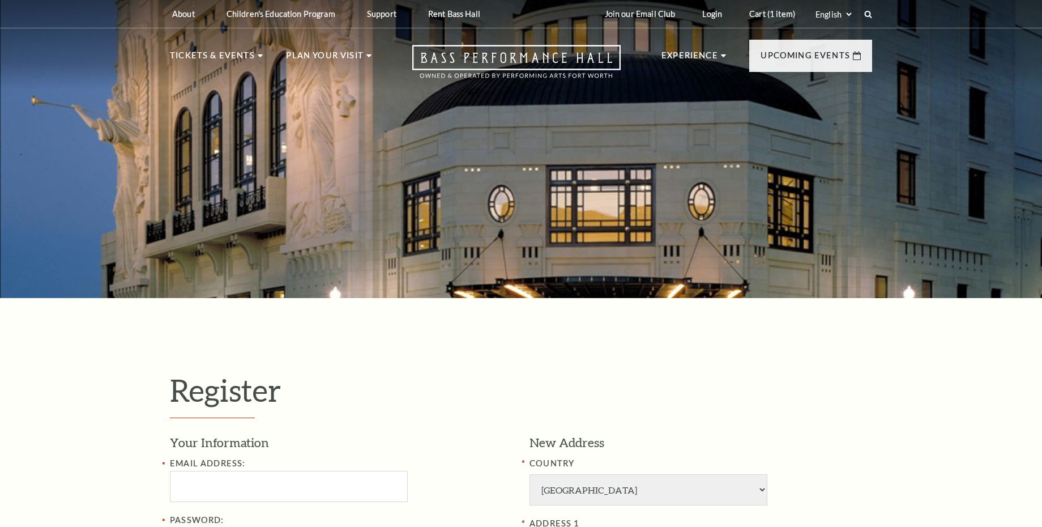
select select "1"
select select "[GEOGRAPHIC_DATA]"
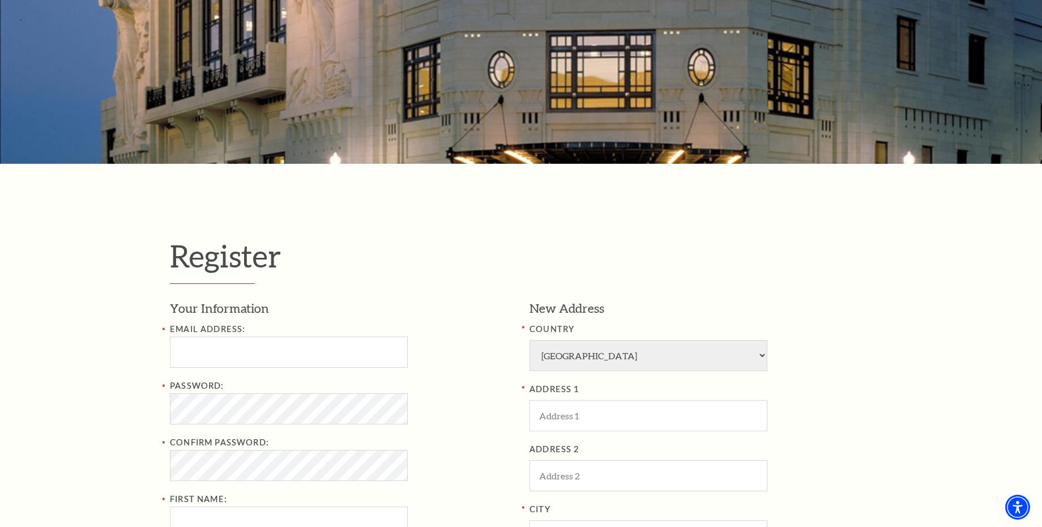
scroll to position [155, 0]
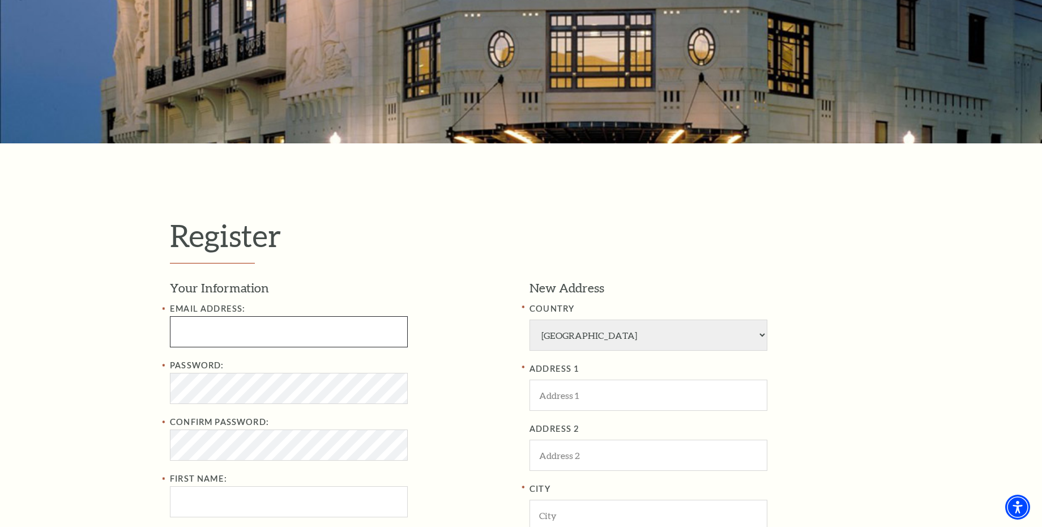
type input "slo8140@hotmail.com"
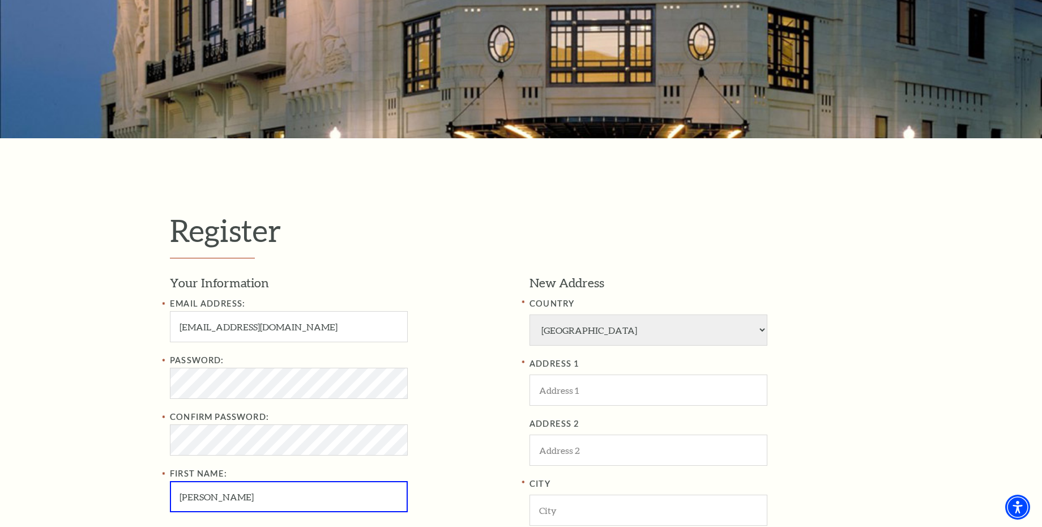
type input "Stephen"
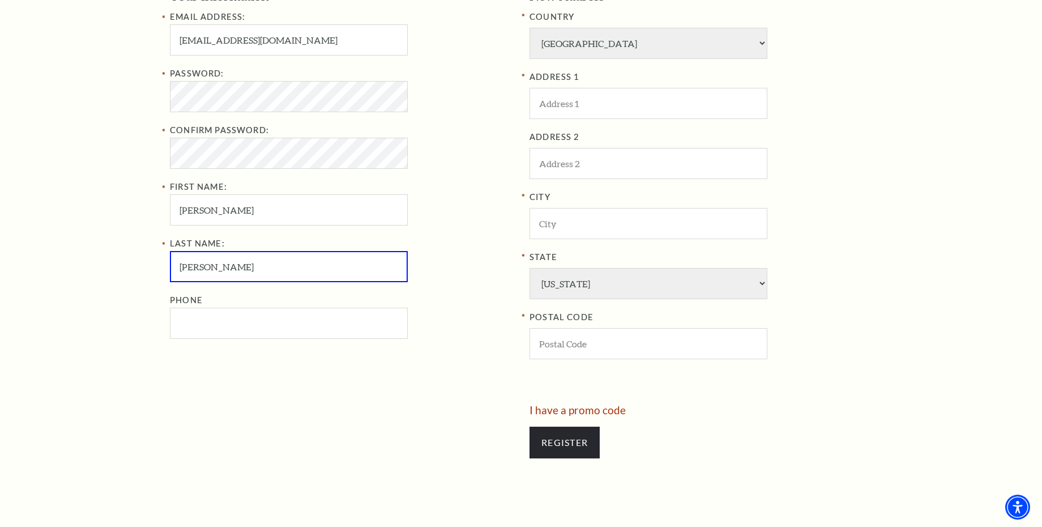
type input "ONeal"
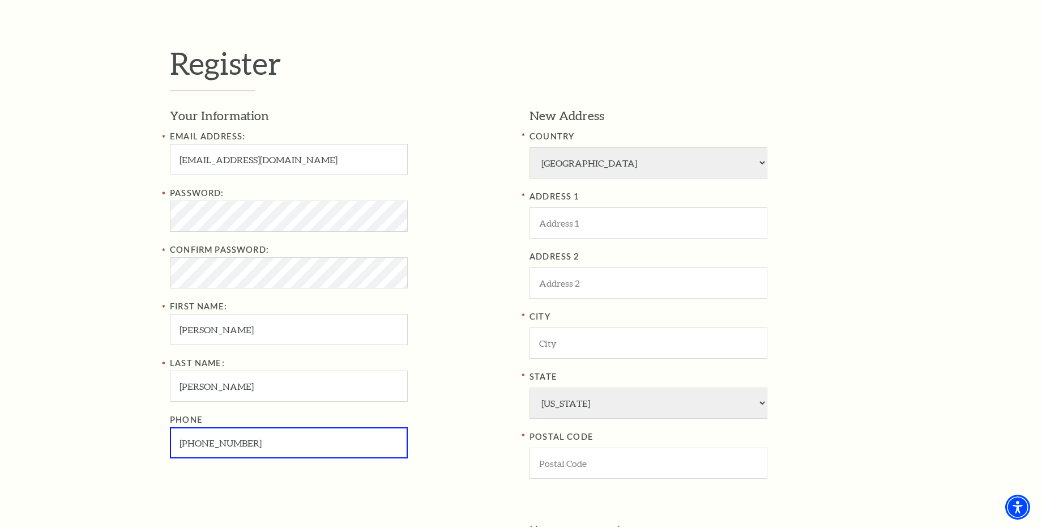
scroll to position [314, 0]
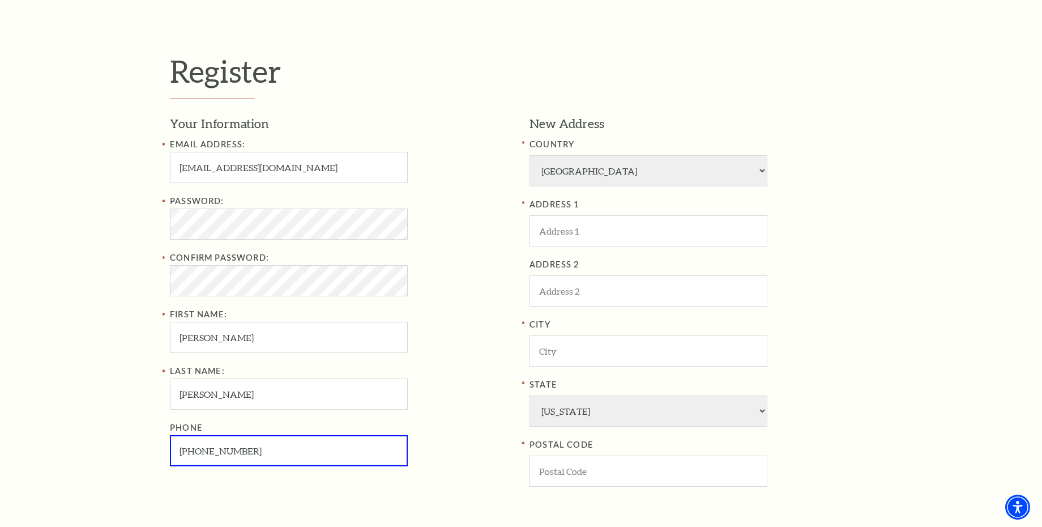
type input "409-489-6478"
click at [590, 198] on label "ADDRESS 1" at bounding box center [701, 205] width 343 height 14
type input "308 Savannah"
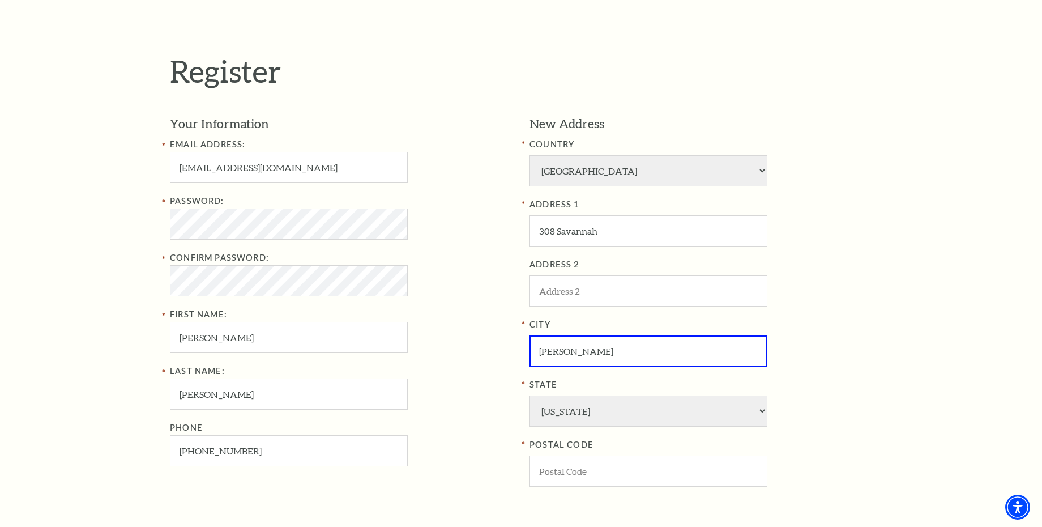
type input "Tyler"
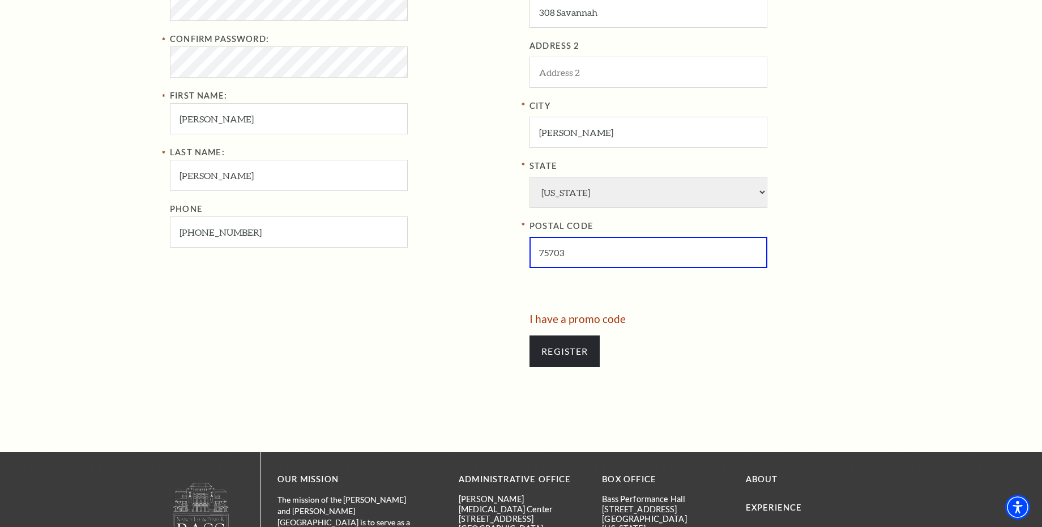
scroll to position [538, 0]
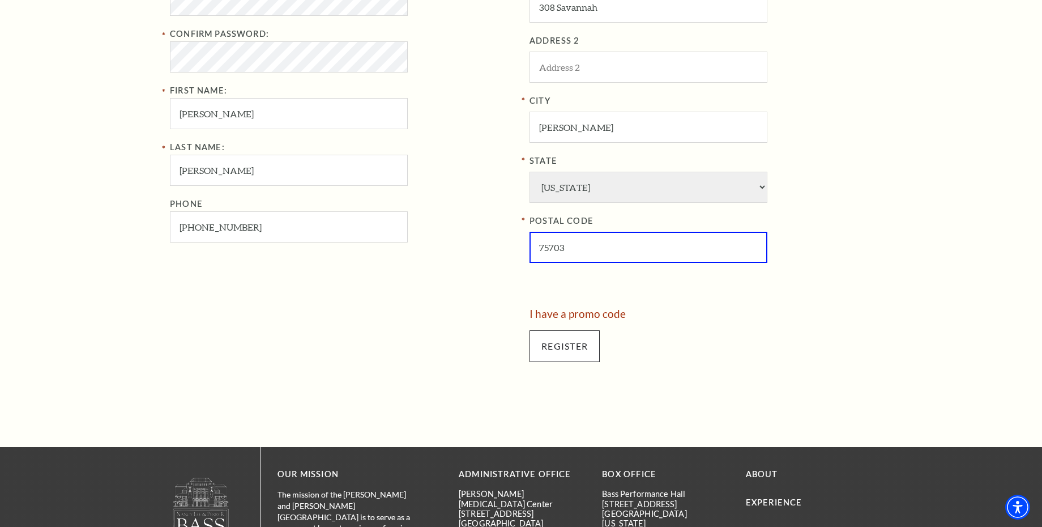
type input "75703"
click at [550, 330] on input "Register" at bounding box center [565, 346] width 70 height 32
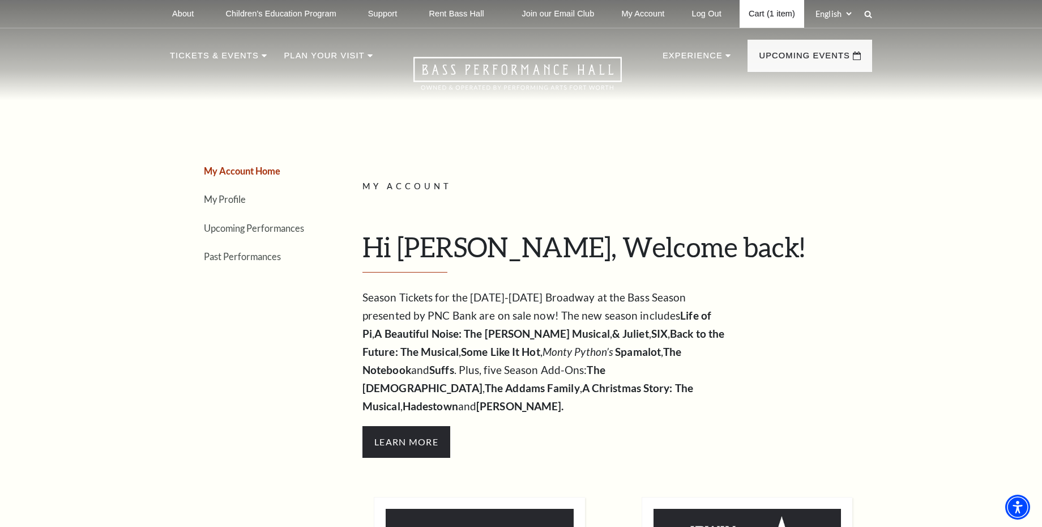
click at [755, 16] on link "Cart (1 item)" at bounding box center [772, 14] width 65 height 28
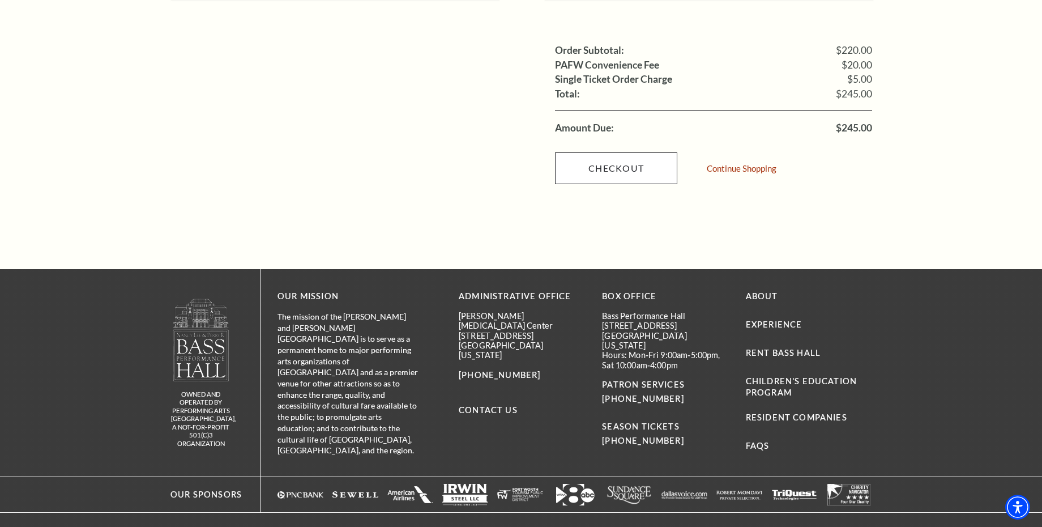
scroll to position [1154, 0]
click at [632, 153] on link "Checkout" at bounding box center [616, 169] width 122 height 32
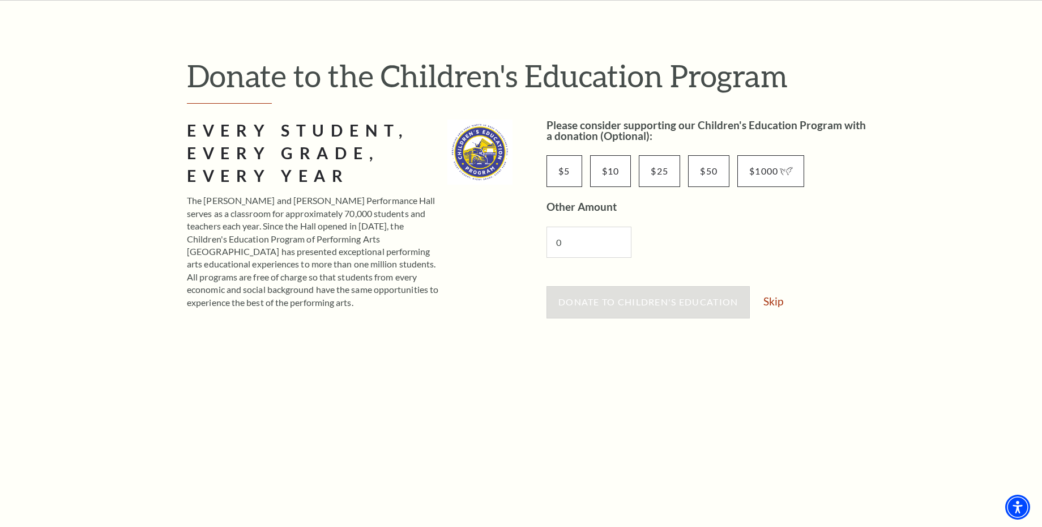
scroll to position [61, 0]
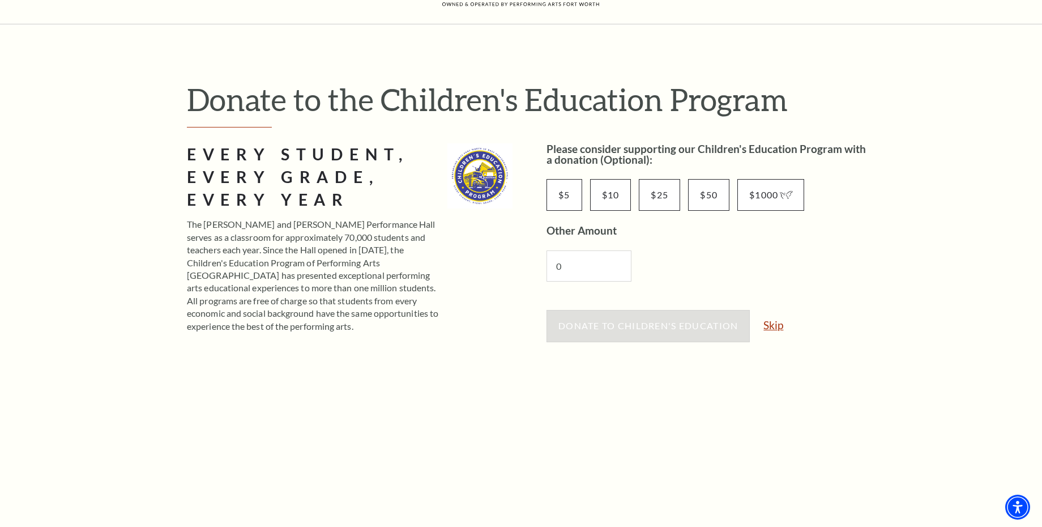
click at [778, 327] on link "Skip" at bounding box center [774, 325] width 20 height 11
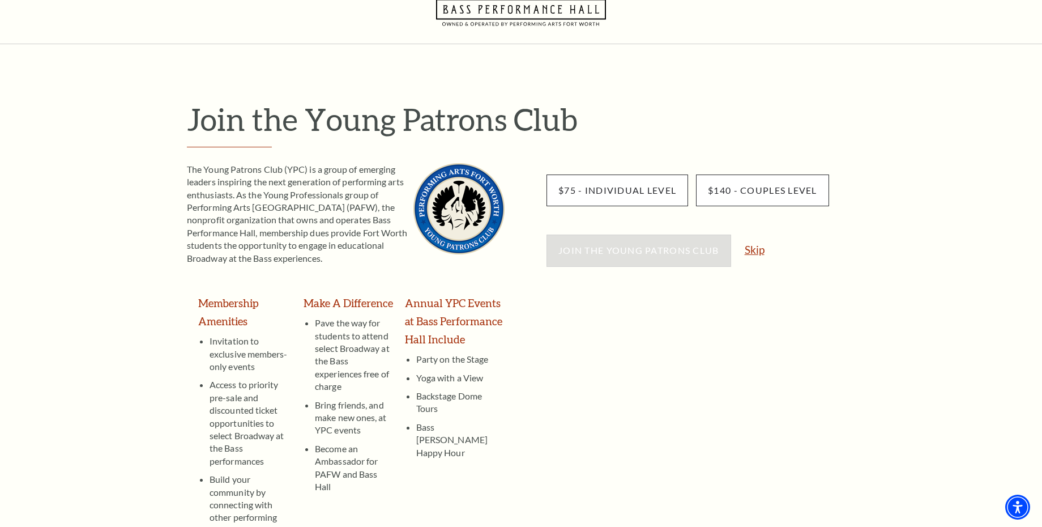
scroll to position [46, 0]
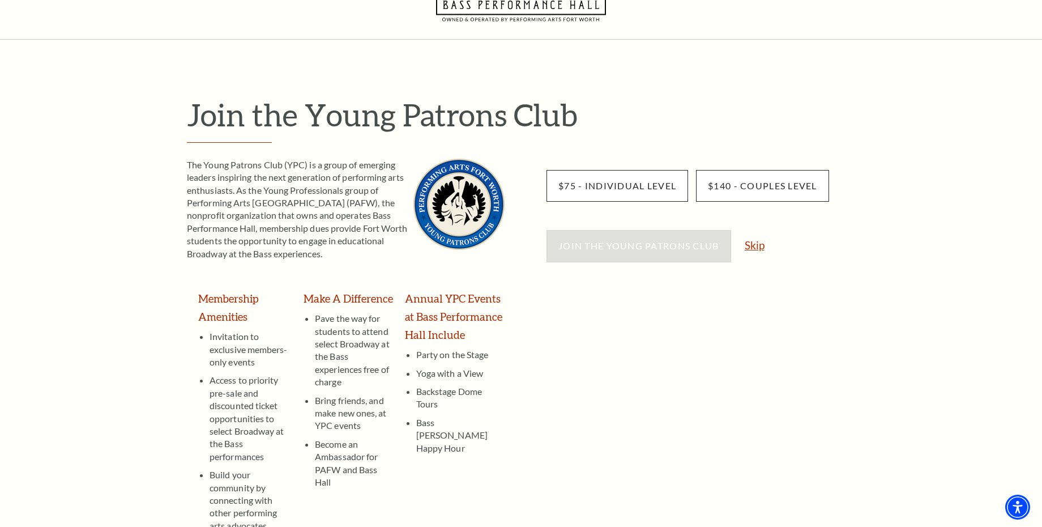
click at [754, 246] on link "Skip" at bounding box center [755, 245] width 20 height 11
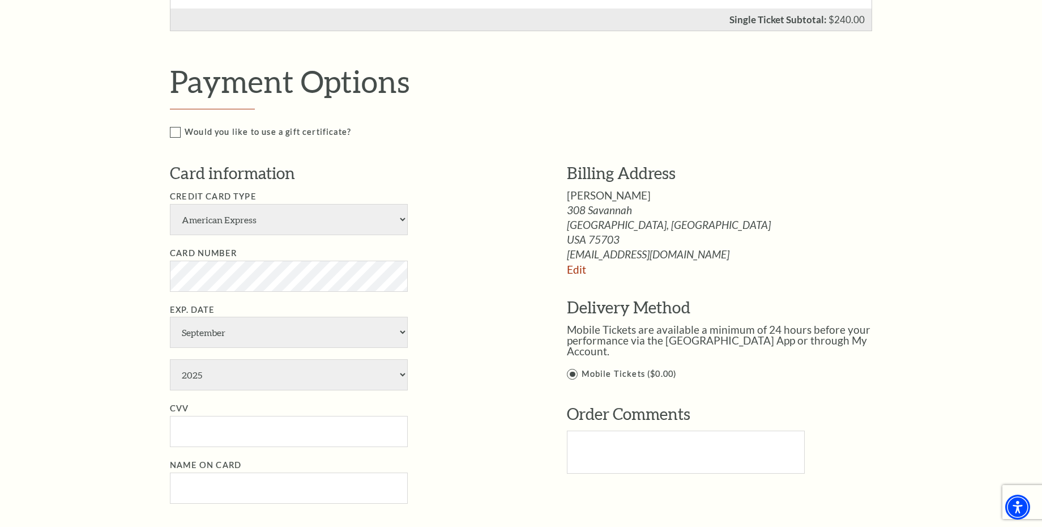
scroll to position [505, 0]
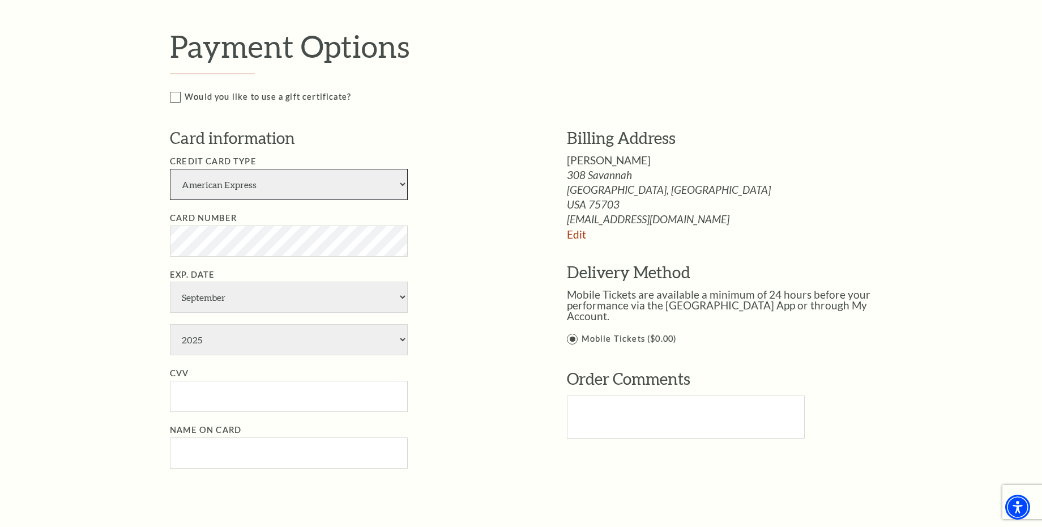
select select "28"
drag, startPoint x: 304, startPoint y: 167, endPoint x: 230, endPoint y: 314, distance: 165.0
click at [230, 314] on ul "Credit Card Type American Express Visa Master Card Discover Card Number Exp. Da…" at bounding box center [351, 312] width 363 height 314
select select "4"
select select "2026"
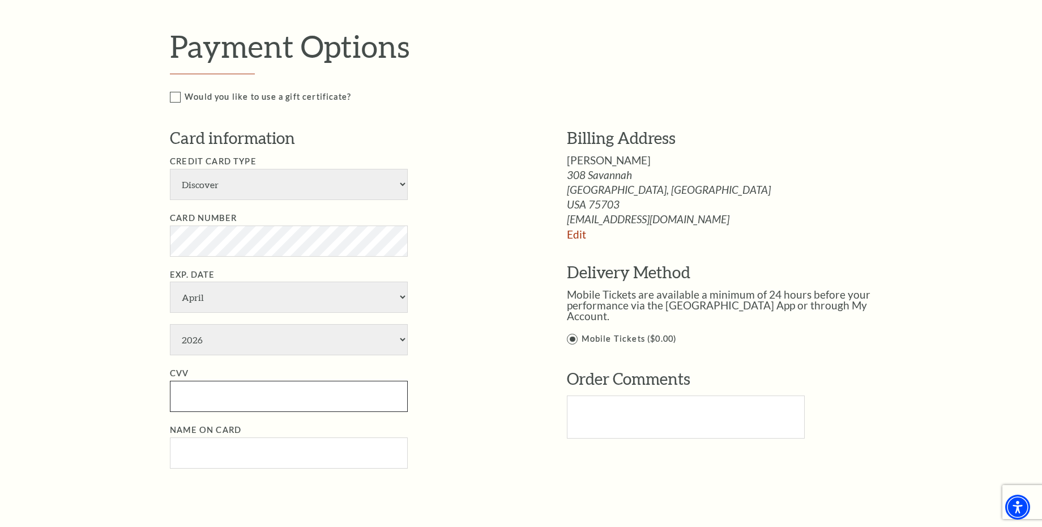
type input "100"
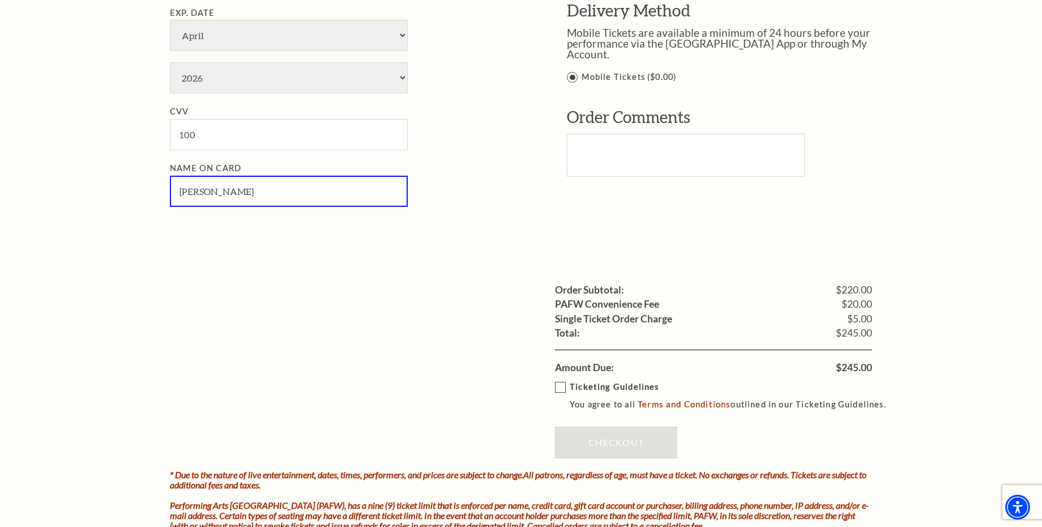
scroll to position [774, 0]
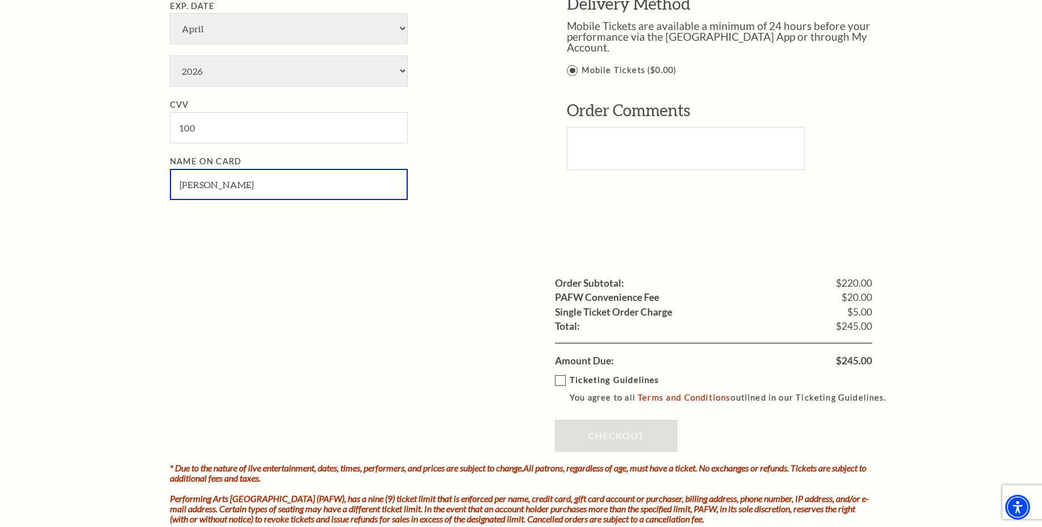
type input "Stephen ONeal"
click at [560, 373] on label "Ticketing Guidelines You agree to all Terms and Conditions outlined in our Tick…" at bounding box center [726, 388] width 342 height 31
click at [0, 0] on input "Ticketing Guidelines You agree to all Terms and Conditions outlined in our Tick…" at bounding box center [0, 0] width 0 height 0
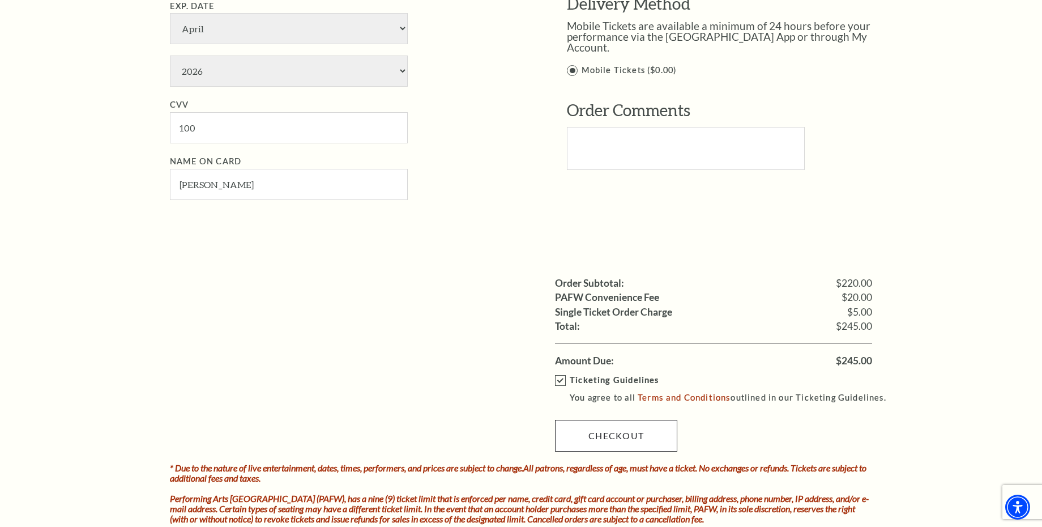
click at [608, 420] on link "Checkout" at bounding box center [616, 436] width 122 height 32
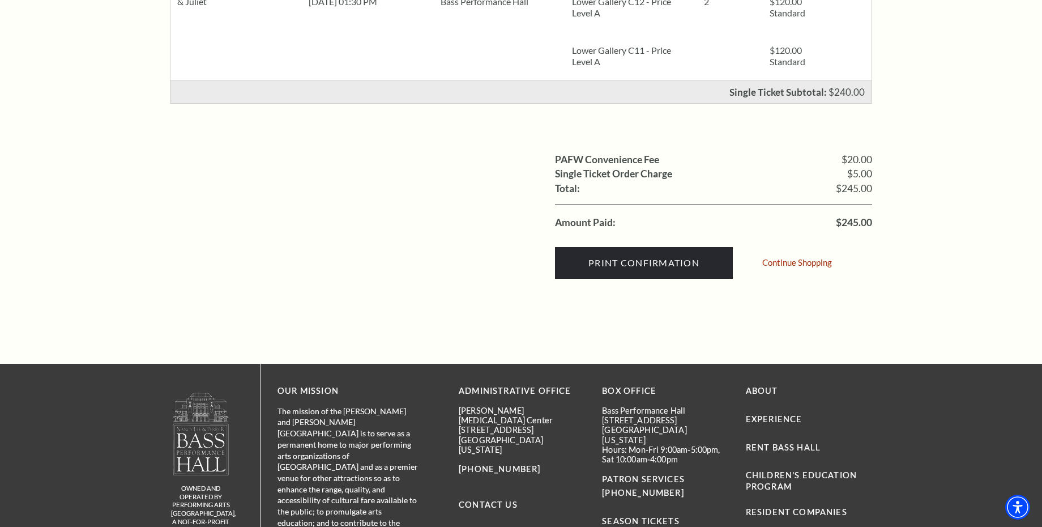
scroll to position [328, 0]
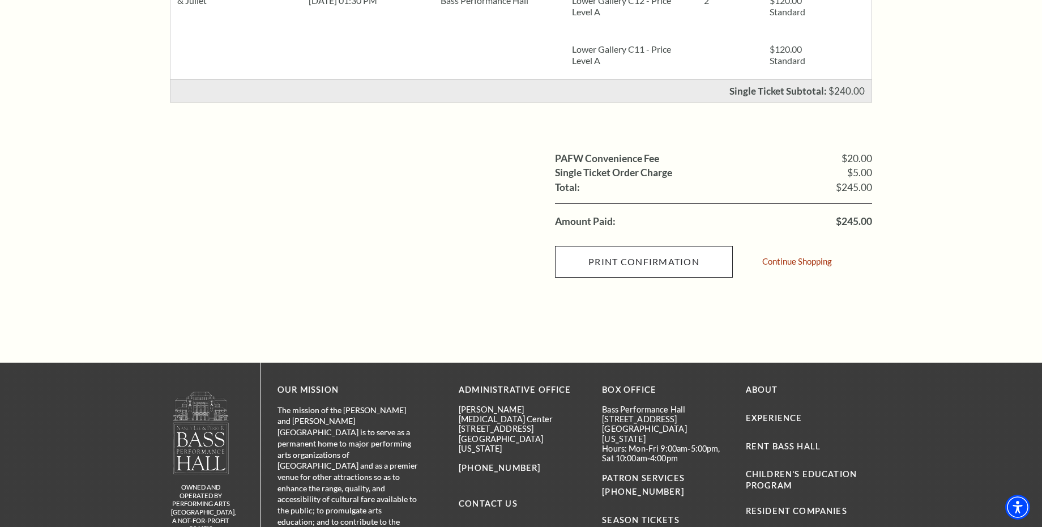
click at [616, 261] on input "Print Confirmation" at bounding box center [644, 262] width 178 height 32
